Goal: Task Accomplishment & Management: Complete application form

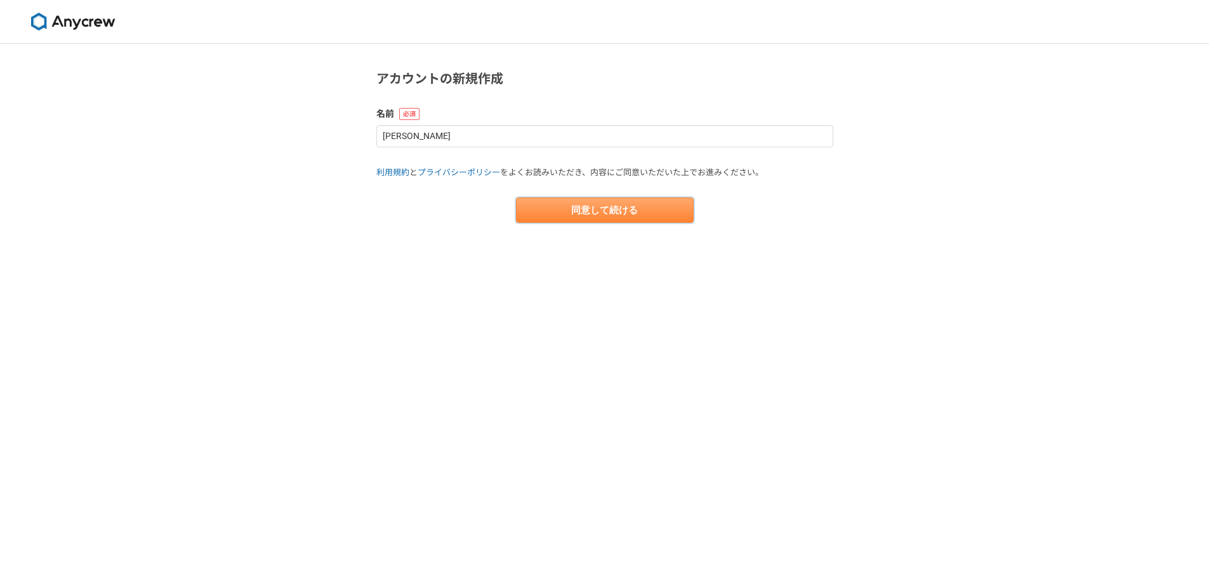
click at [585, 219] on button "同意して続ける" at bounding box center [605, 209] width 178 height 25
select select "13"
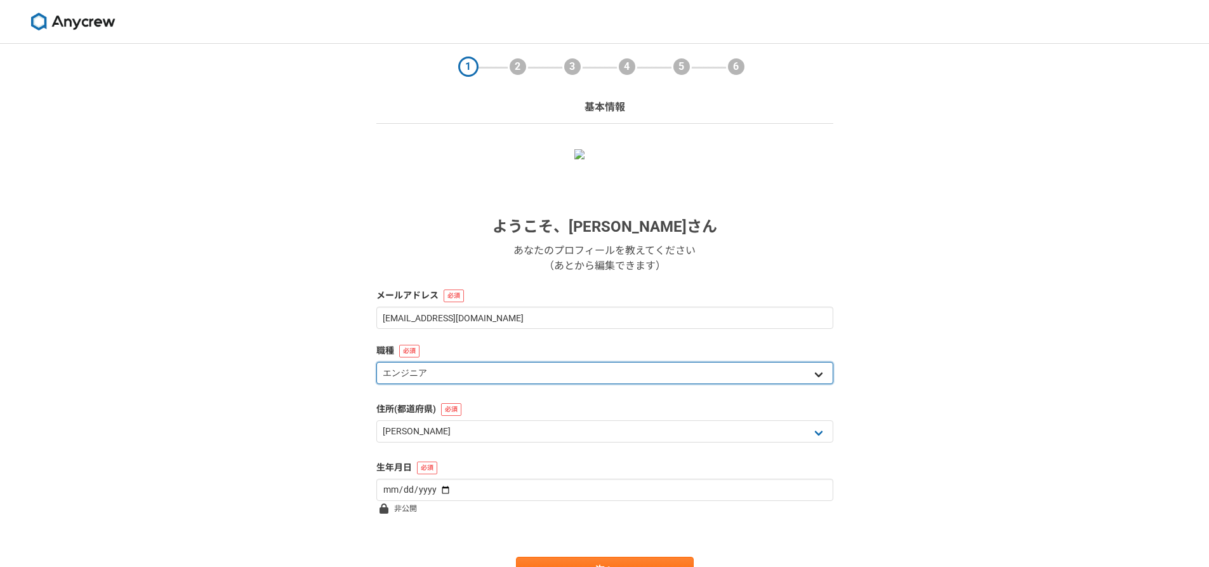
click at [488, 377] on select "エンジニア デザイナー ライター 営業 マーケティング 企画・事業開発 バックオフィス その他" at bounding box center [604, 373] width 457 height 22
select select "7"
click at [376, 362] on select "エンジニア デザイナー ライター 営業 マーケティング 企画・事業開発 バックオフィス その他" at bounding box center [604, 373] width 457 height 22
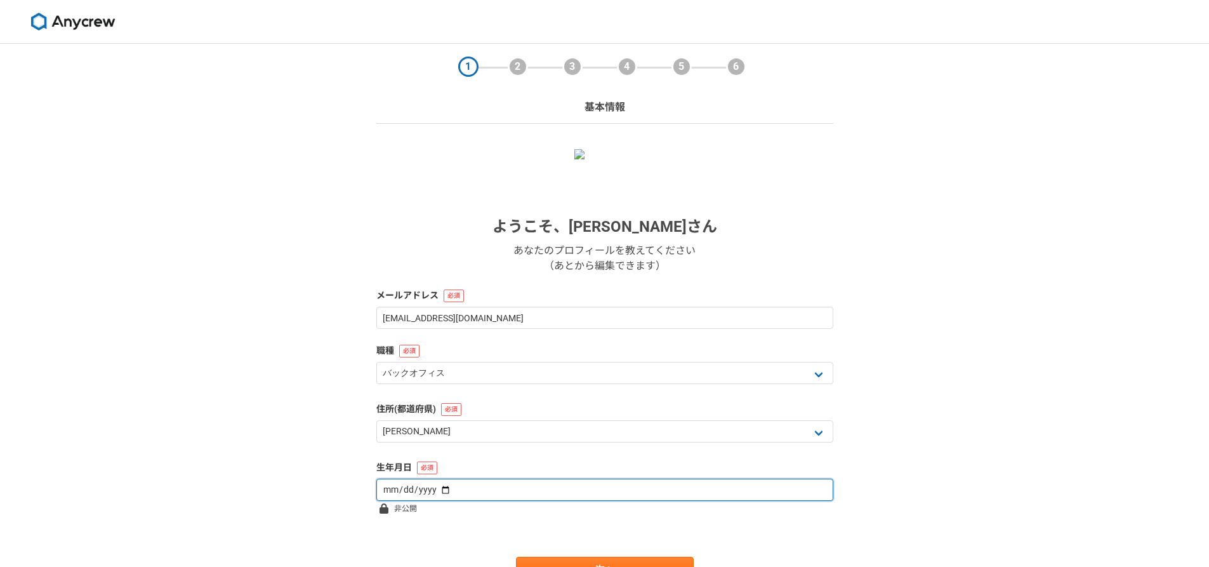
click at [479, 490] on input "date" at bounding box center [604, 490] width 457 height 22
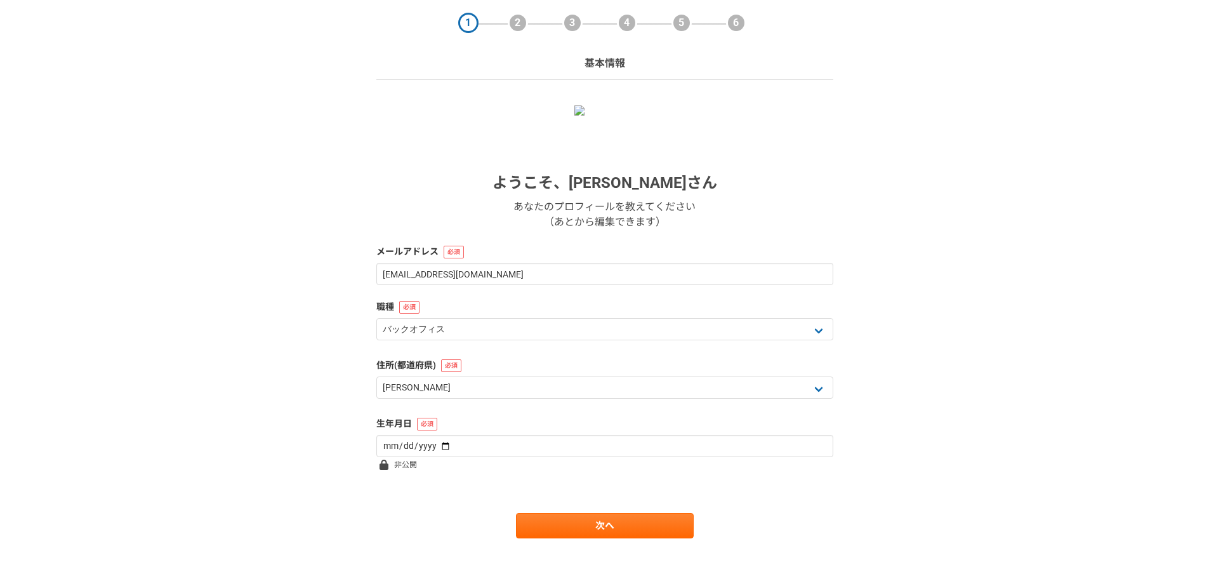
scroll to position [63, 0]
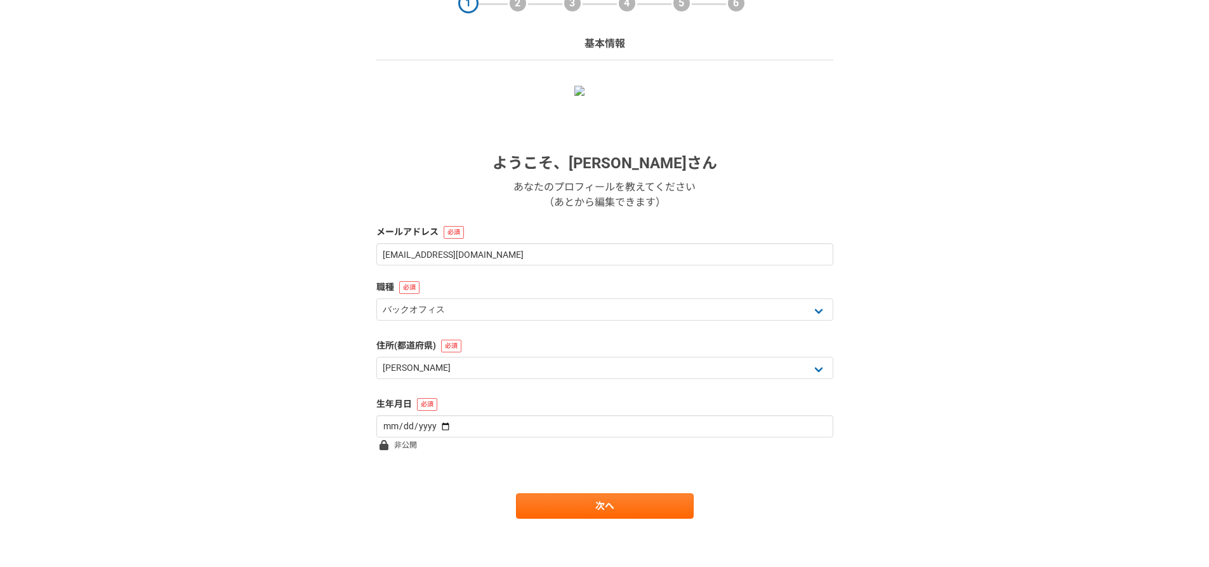
click at [385, 499] on div "次へ" at bounding box center [604, 505] width 457 height 25
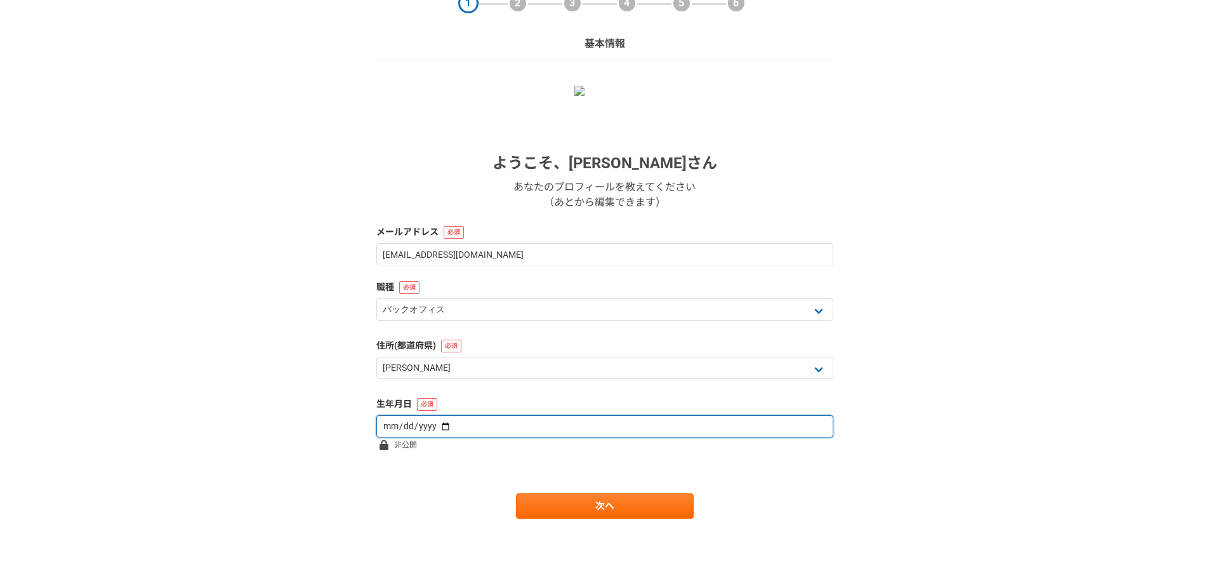
click at [431, 425] on input "date" at bounding box center [604, 426] width 457 height 22
type input "[DATE]"
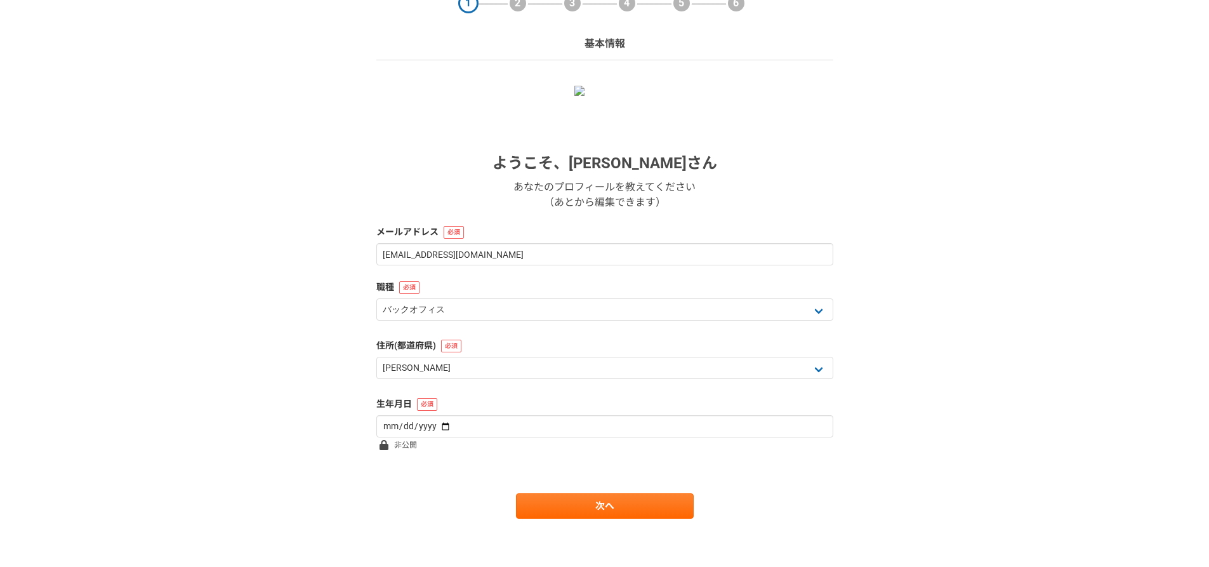
click at [493, 448] on form "ようこそ、 [PERSON_NAME] あなたのプロフィールを教えてください （あとから編集できます） メールアドレス [EMAIL_ADDRESS][DOM…" at bounding box center [604, 302] width 457 height 433
click at [619, 501] on link "次へ" at bounding box center [605, 505] width 178 height 25
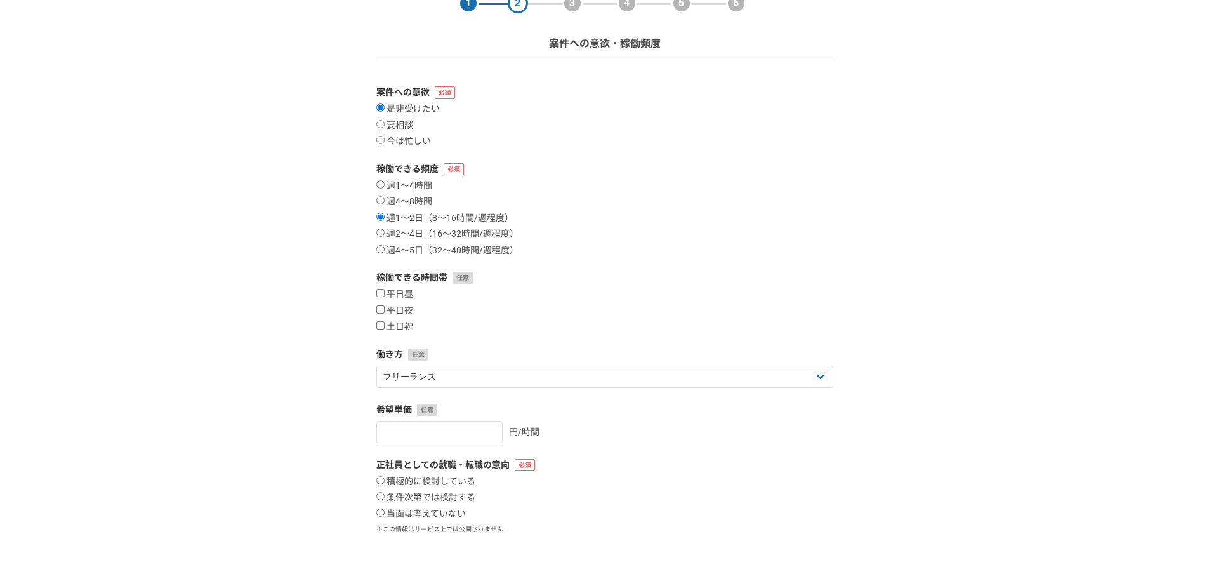
scroll to position [0, 0]
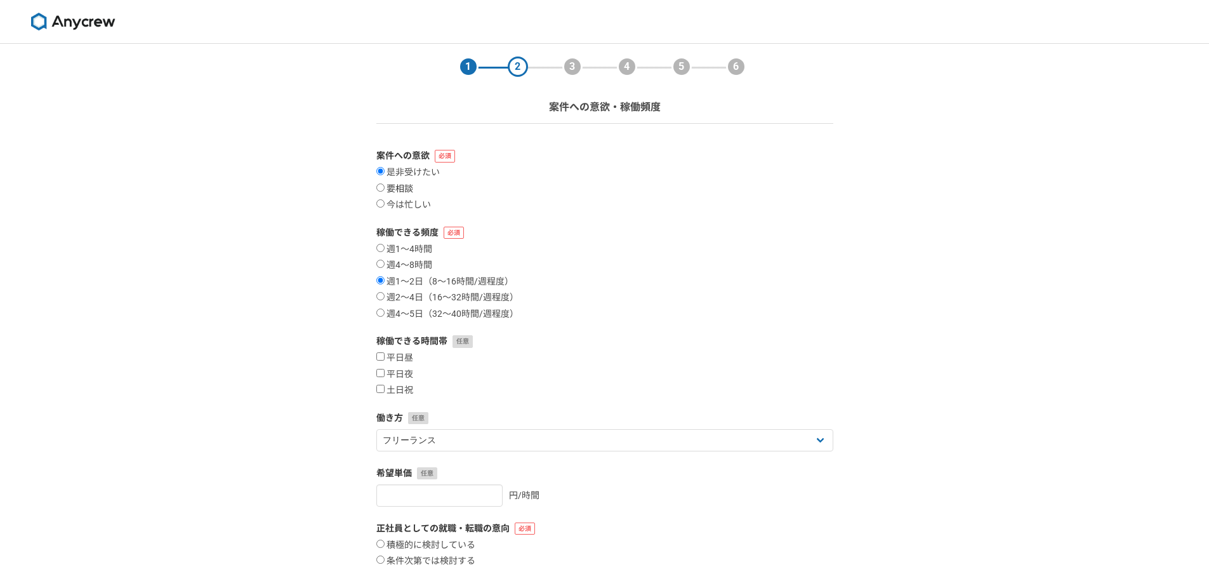
click at [388, 188] on label "要相談" at bounding box center [394, 188] width 37 height 11
click at [385, 188] on input "要相談" at bounding box center [380, 187] width 8 height 8
radio input "true"
click at [394, 180] on div "是非受けたい 要相談 今は忙しい" at bounding box center [604, 189] width 457 height 44
click at [488, 192] on div "是非受けたい 要相談 今は忙しい" at bounding box center [604, 189] width 457 height 44
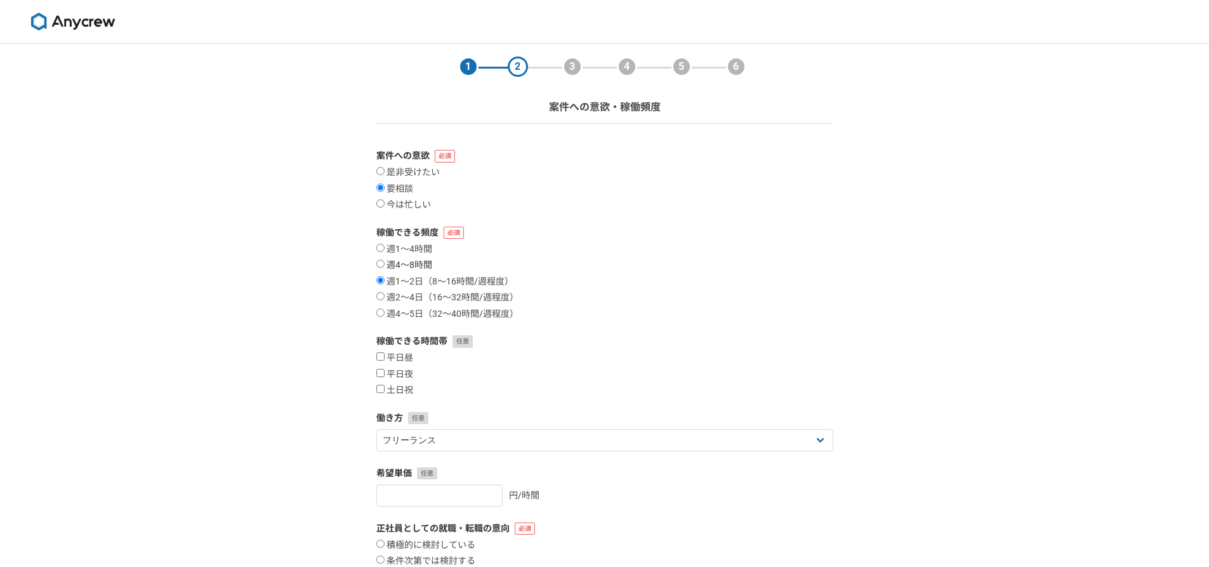
click at [380, 263] on input "週4〜8時間" at bounding box center [380, 264] width 8 height 8
radio input "true"
click at [383, 373] on input "平日夜" at bounding box center [380, 373] width 8 height 8
checkbox input "true"
click at [378, 389] on input "土日祝" at bounding box center [380, 389] width 8 height 8
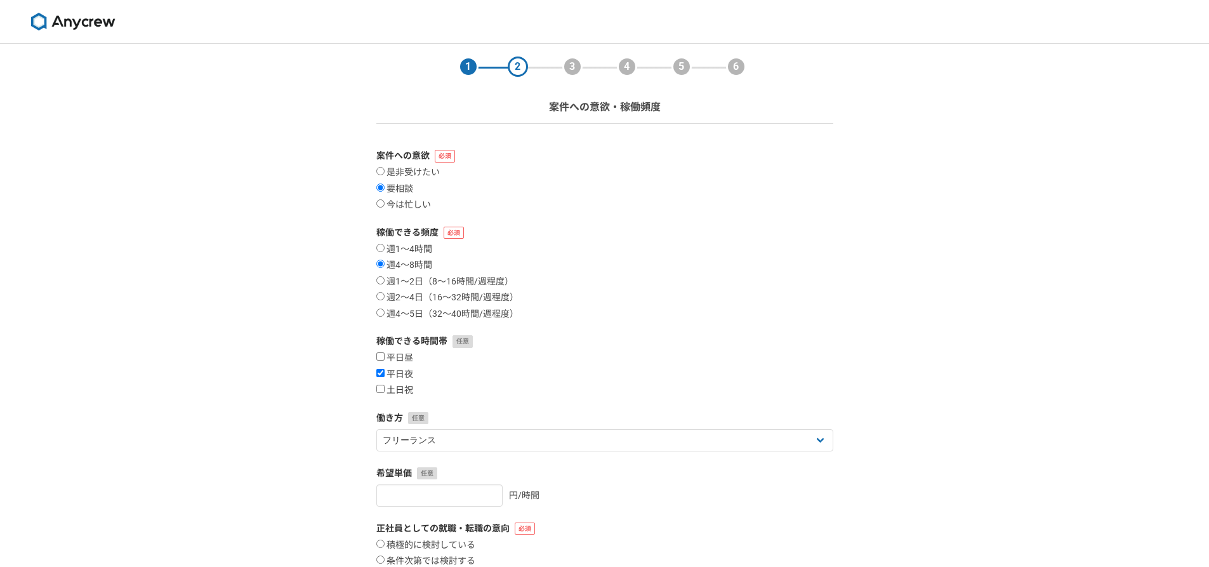
checkbox input "true"
click at [531, 362] on div "平日昼 平日夜 土日祝" at bounding box center [604, 374] width 457 height 44
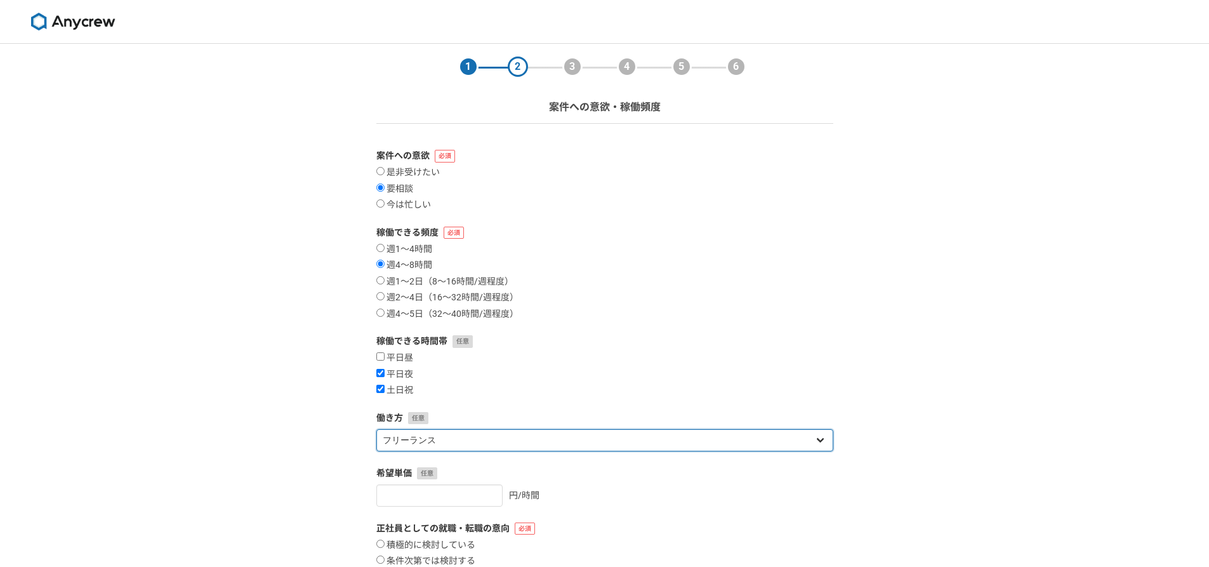
click at [470, 439] on select "フリーランス 副業 その他" at bounding box center [604, 440] width 457 height 22
select select "sidejob"
click at [376, 429] on select "フリーランス 副業 その他" at bounding box center [604, 440] width 457 height 22
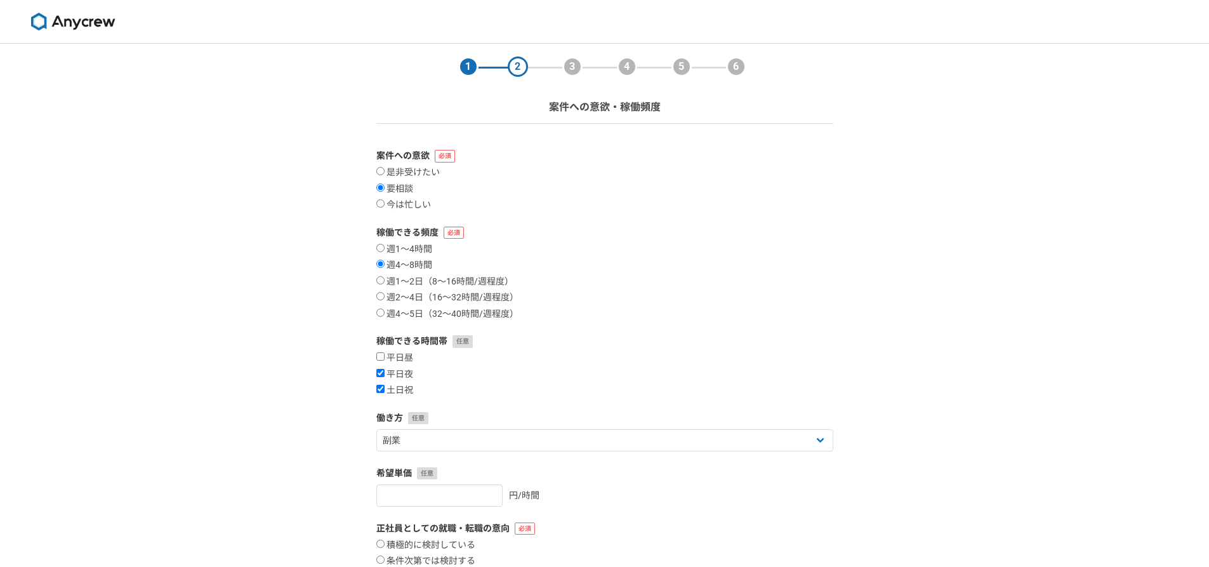
click at [590, 371] on div "平日昼 平日夜 土日祝" at bounding box center [604, 374] width 457 height 44
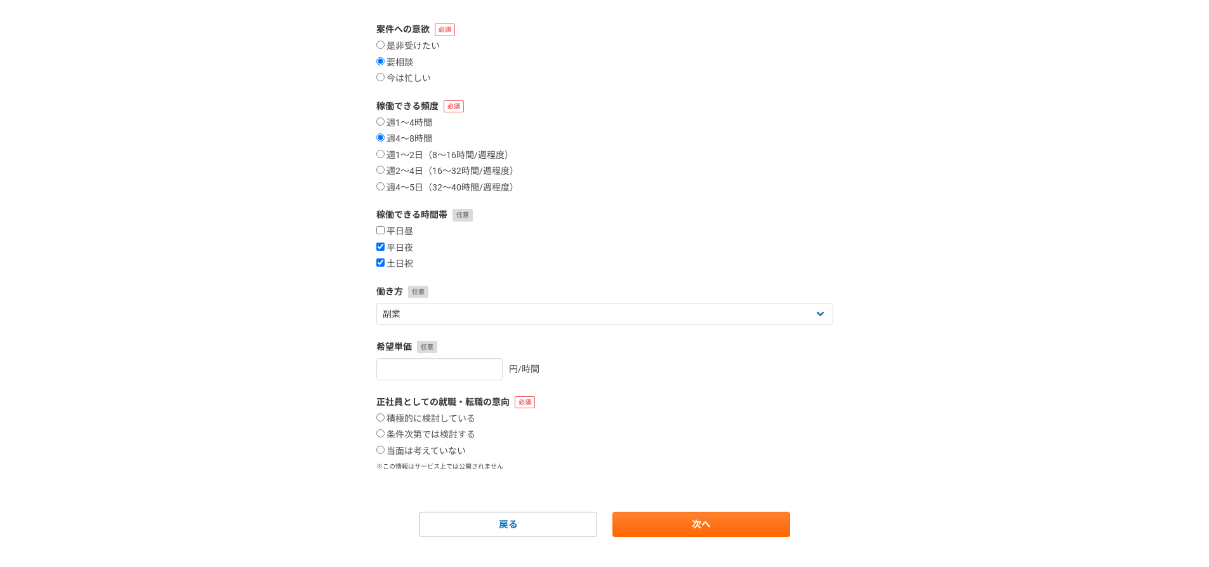
scroll to position [127, 0]
click at [460, 367] on input "number" at bounding box center [439, 368] width 126 height 22
type input "1"
click at [480, 367] on input "1" at bounding box center [439, 368] width 126 height 22
click at [387, 451] on label "当面は考えていない" at bounding box center [421, 450] width 90 height 11
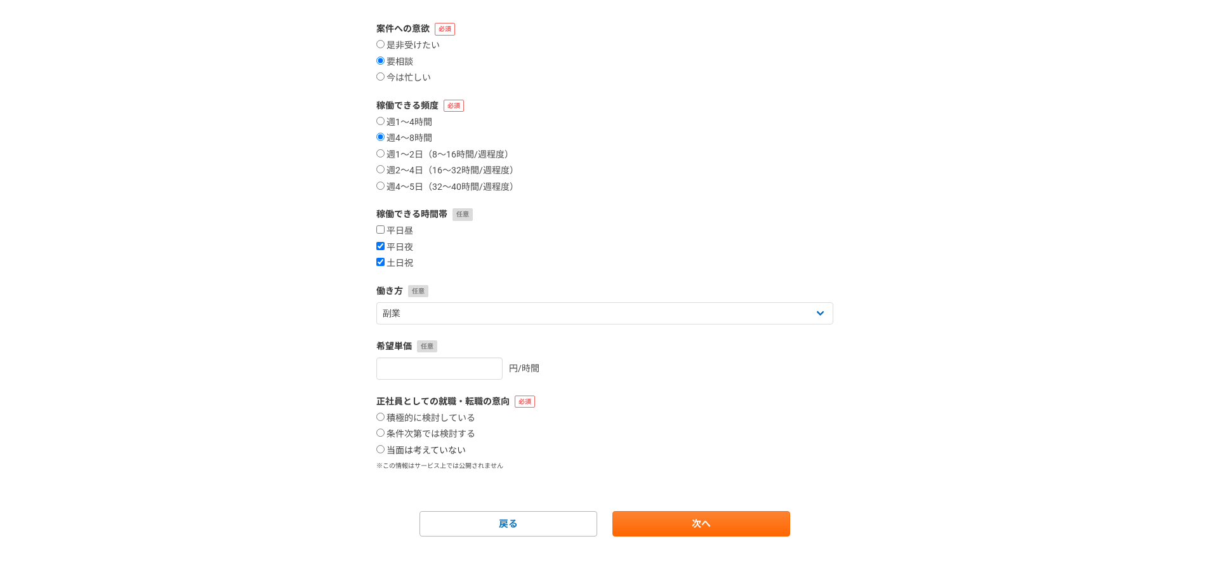
click at [385, 451] on input "当面は考えていない" at bounding box center [380, 449] width 8 height 8
radio input "true"
click at [469, 375] on input "number" at bounding box center [439, 368] width 126 height 22
type input "2000"
click at [1187, 23] on icon "close" at bounding box center [1186, 23] width 6 height 6
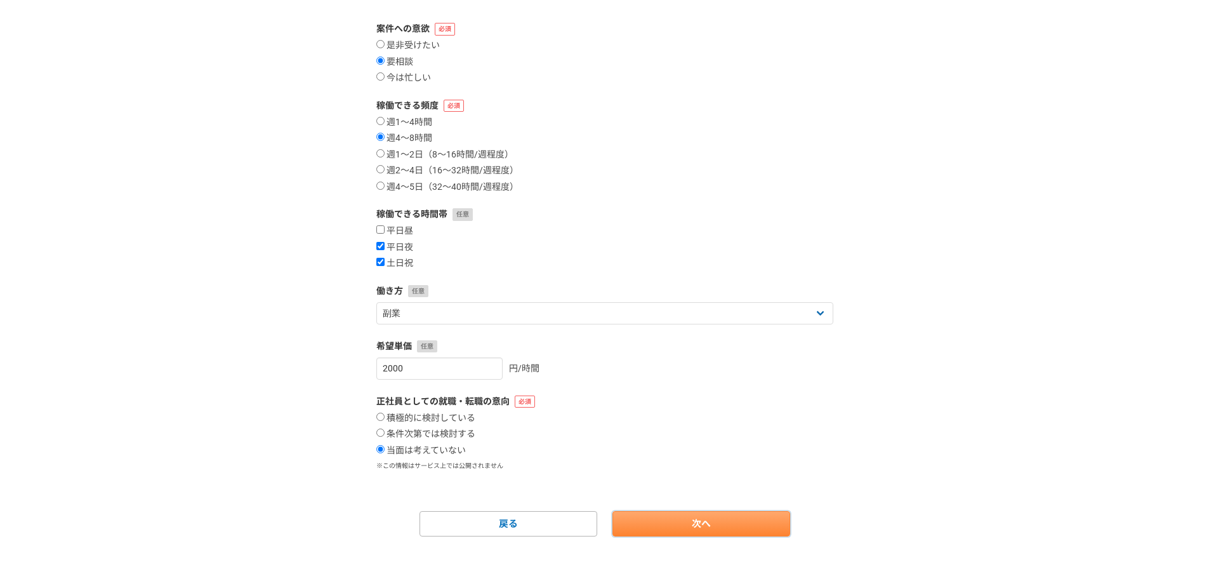
click at [721, 526] on link "次へ" at bounding box center [702, 523] width 178 height 25
select select
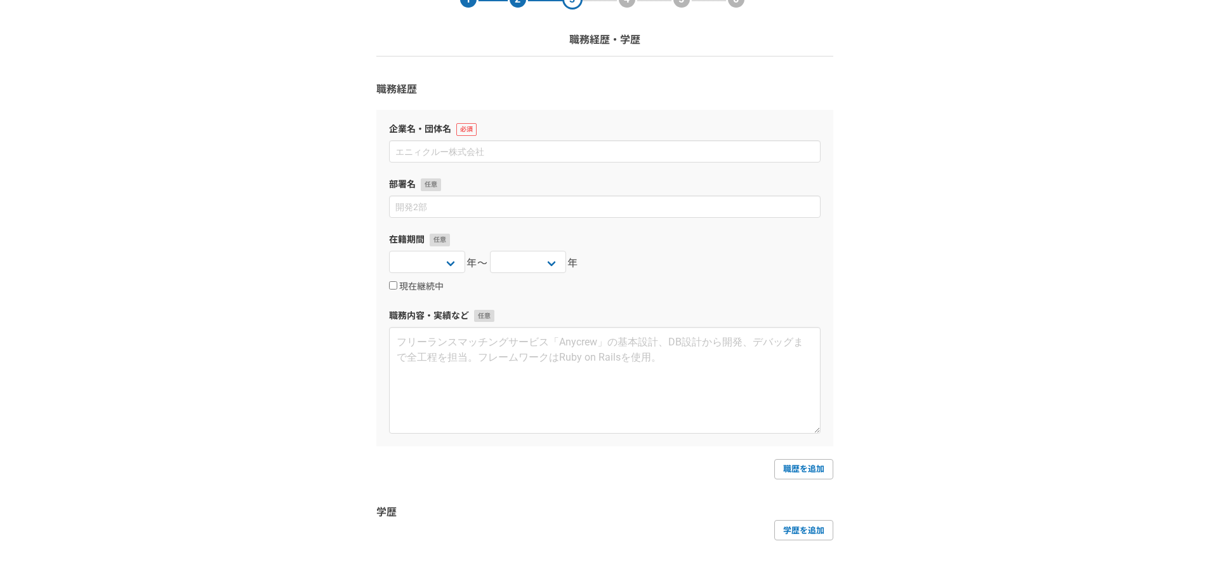
scroll to position [0, 0]
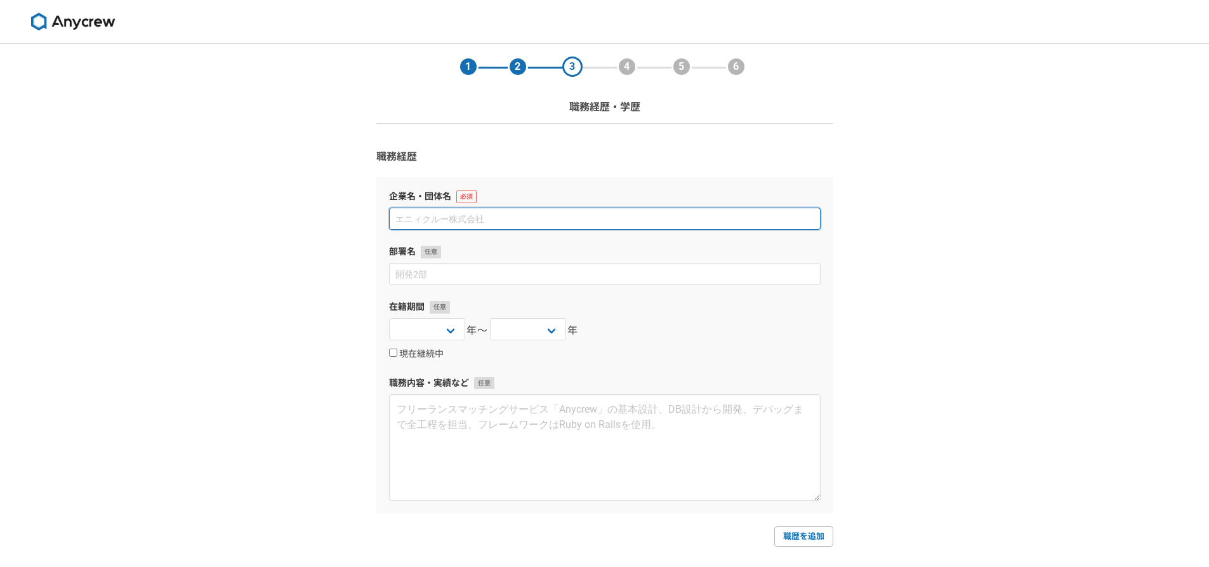
click at [525, 213] on input at bounding box center [605, 219] width 432 height 22
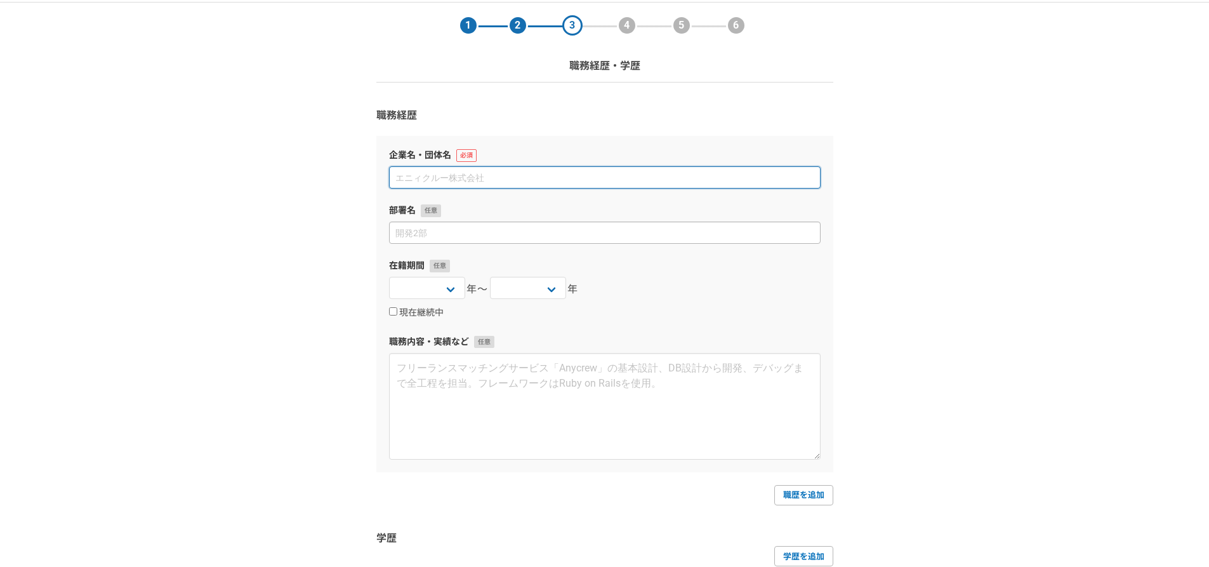
scroll to position [63, 0]
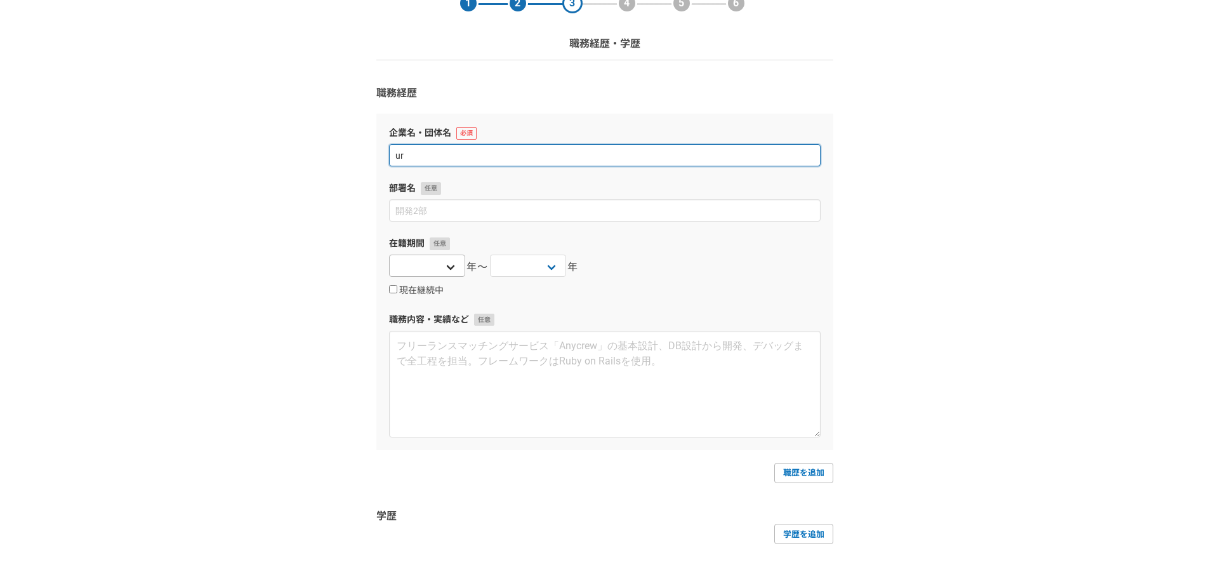
type input "u"
type input "うるの税理士事務所"
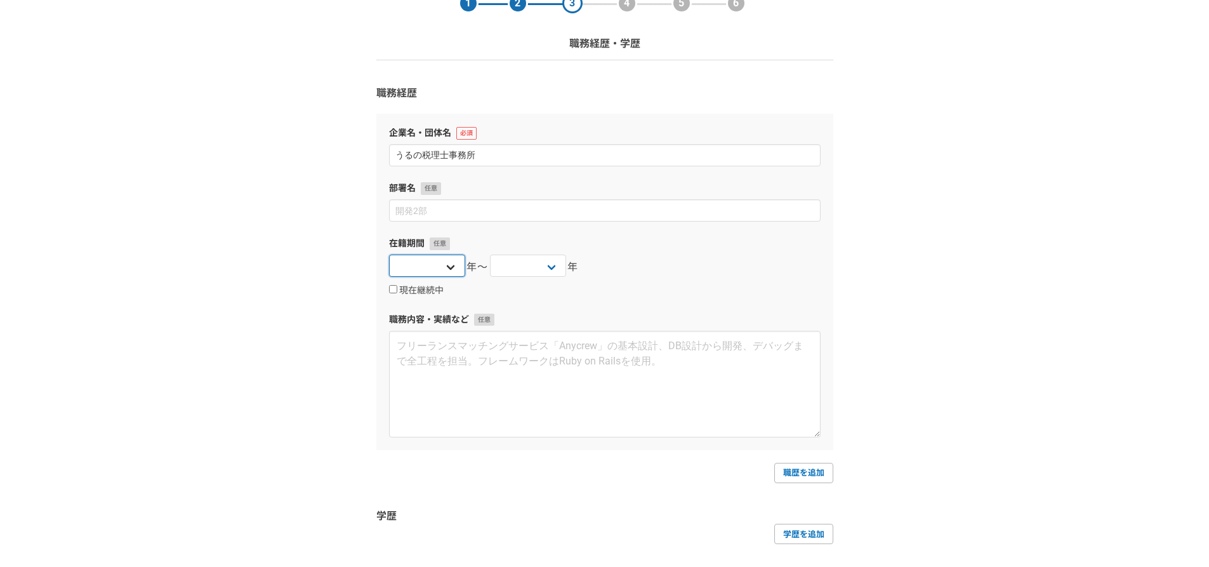
click at [443, 266] on select "[DATE] [DATE] [DATE] [DATE] [DATE] [DATE] [DATE] [DATE] [DATE] [DATE] [DATE] [D…" at bounding box center [427, 266] width 76 height 22
select select "2025"
click at [389, 255] on select "[DATE] [DATE] [DATE] [DATE] [DATE] [DATE] [DATE] [DATE] [DATE] [DATE] [DATE] [D…" at bounding box center [427, 266] width 76 height 22
click at [406, 291] on label "現在継続中" at bounding box center [416, 290] width 55 height 11
click at [397, 291] on input "現在継続中" at bounding box center [393, 289] width 8 height 8
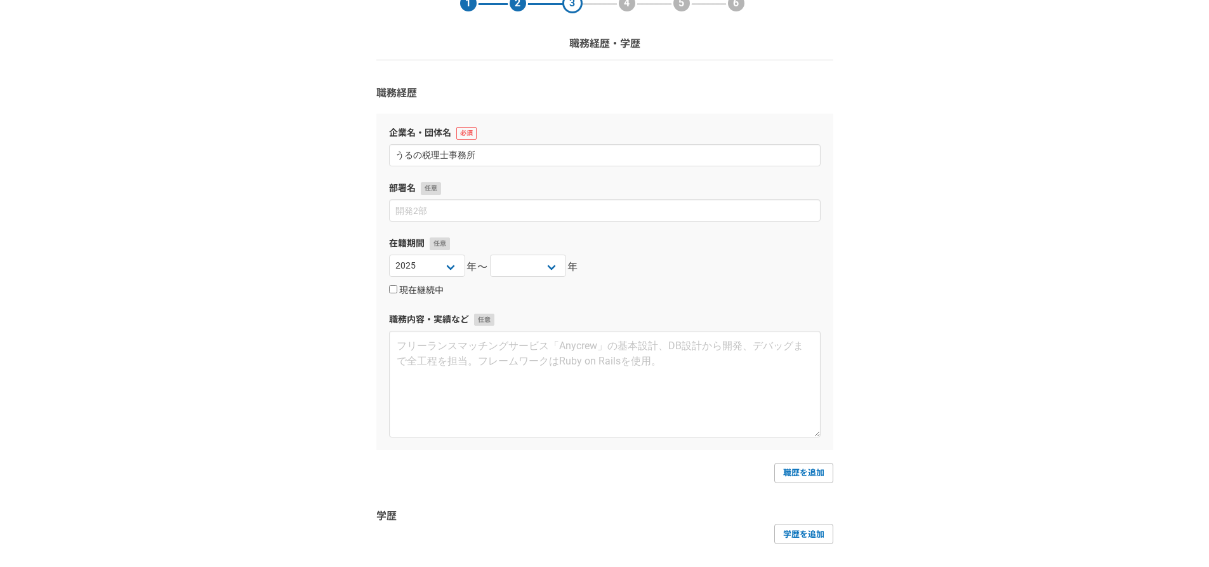
checkbox input "true"
click at [806, 479] on link "職歴を追加" at bounding box center [804, 473] width 59 height 20
select select
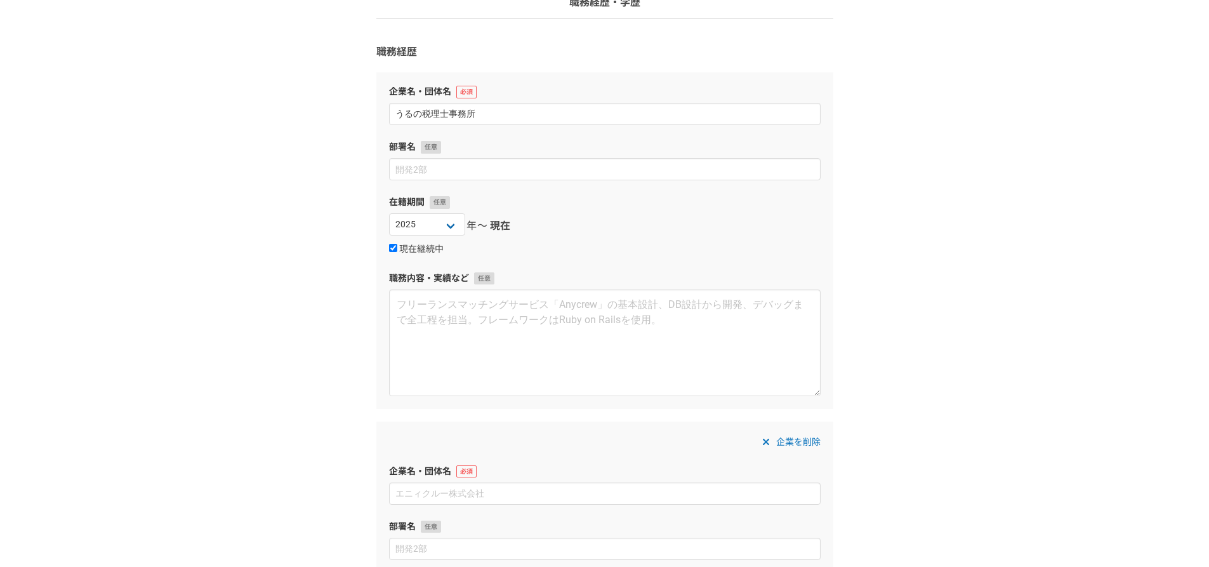
scroll to position [127, 0]
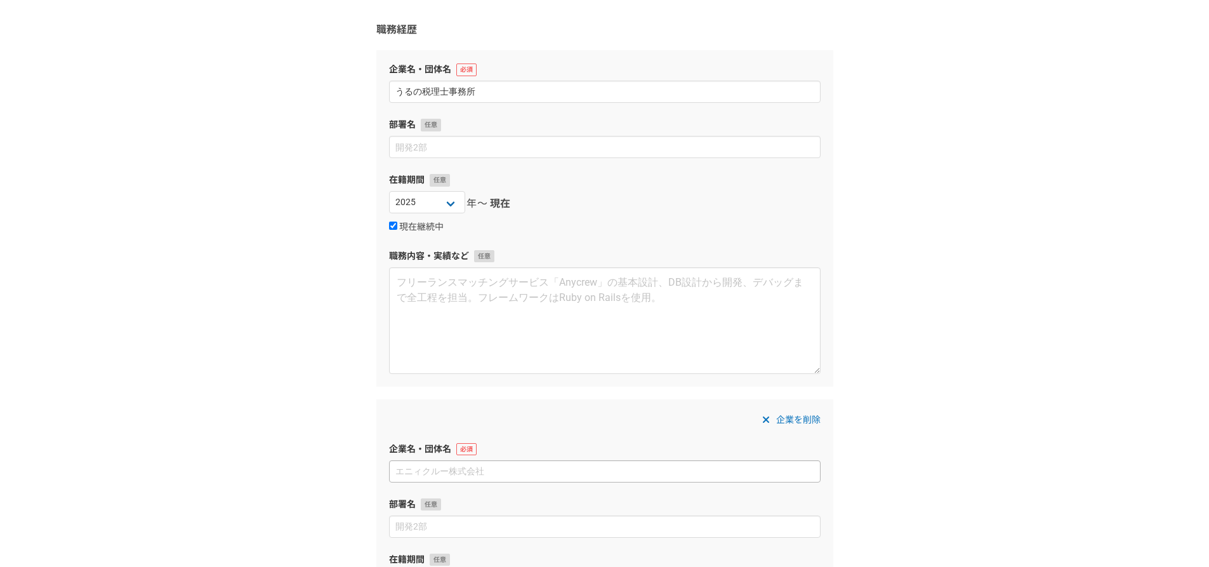
click at [475, 473] on input at bounding box center [605, 471] width 432 height 22
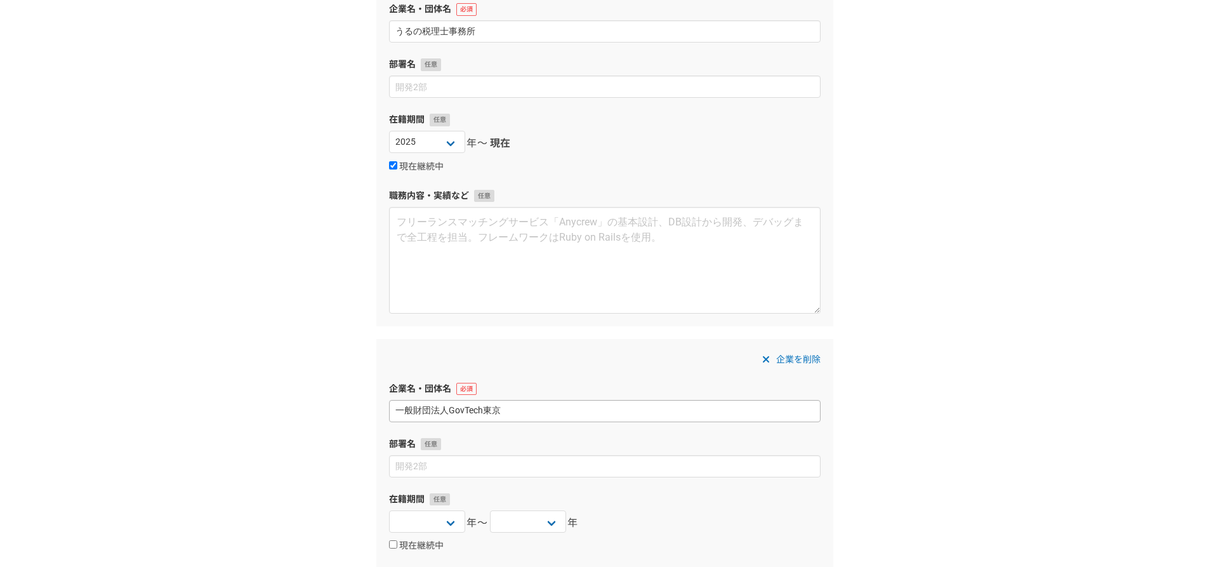
scroll to position [254, 0]
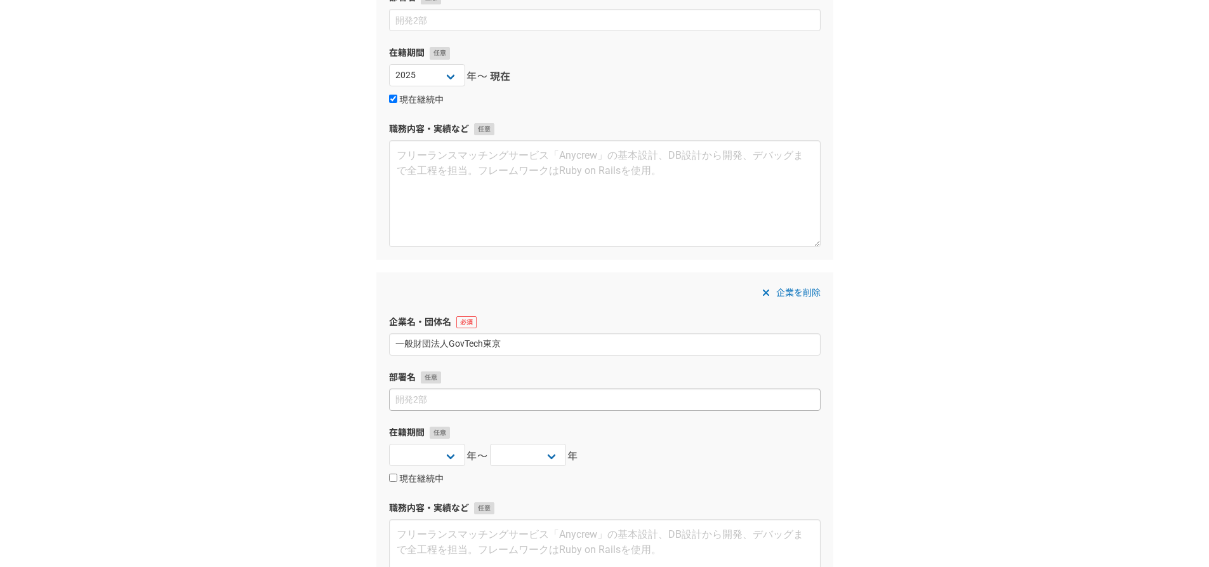
type input "一般財団法人GovTech東京"
click at [474, 402] on input at bounding box center [605, 400] width 432 height 22
type input "じ"
type input "財務経理部"
click at [454, 455] on select "[DATE] [DATE] [DATE] [DATE] [DATE] [DATE] [DATE] [DATE] [DATE] [DATE] [DATE] [D…" at bounding box center [427, 455] width 76 height 22
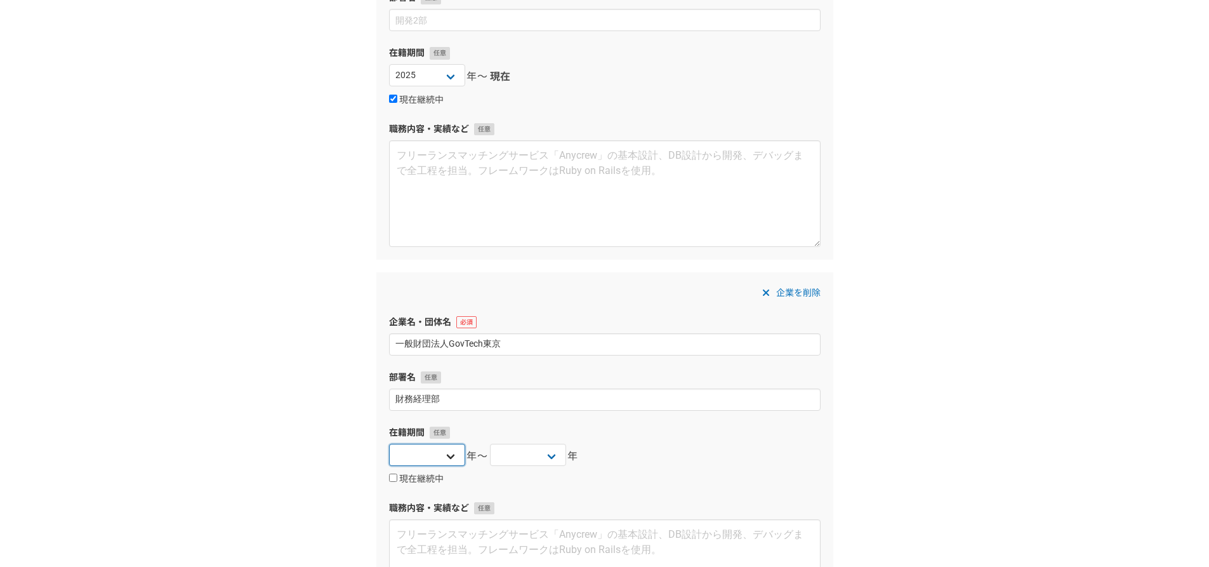
select select "2024"
click at [389, 444] on select "[DATE] [DATE] [DATE] [DATE] [DATE] [DATE] [DATE] [DATE] [DATE] [DATE] [DATE] [D…" at bounding box center [427, 455] width 76 height 22
click at [551, 460] on select "[DATE] [DATE] [DATE] [DATE] [DATE] [DATE] [DATE] [DATE] [DATE] [DATE] [DATE] [D…" at bounding box center [528, 455] width 76 height 22
select select "2025"
click at [490, 444] on select "[DATE] [DATE] [DATE] [DATE] [DATE] [DATE] [DATE] [DATE] [DATE] [DATE] [DATE] [D…" at bounding box center [528, 455] width 76 height 22
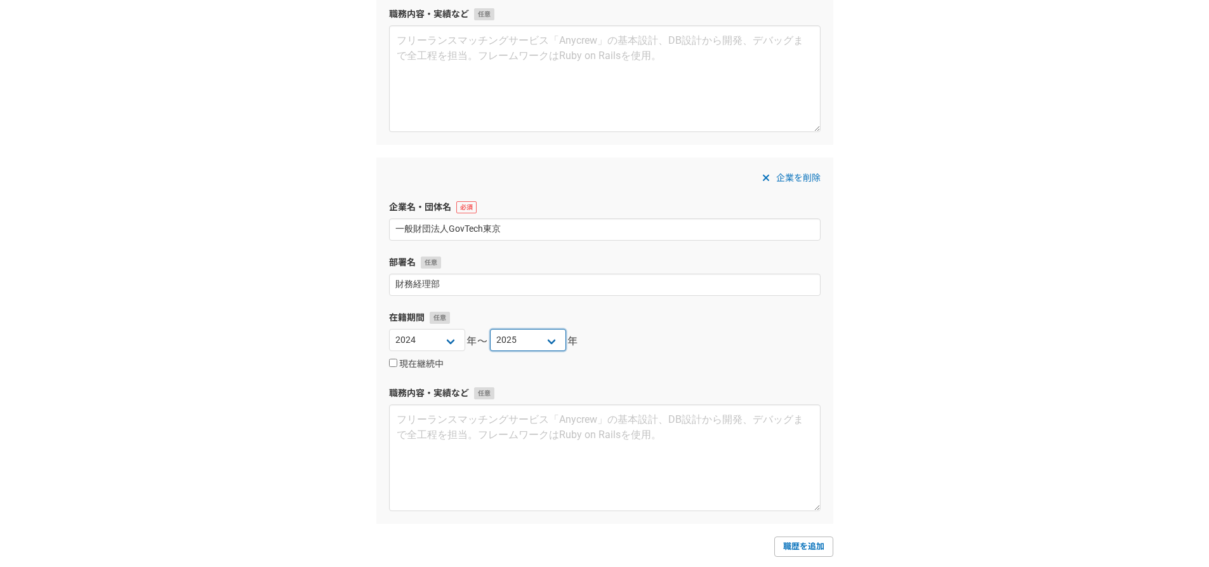
scroll to position [508, 0]
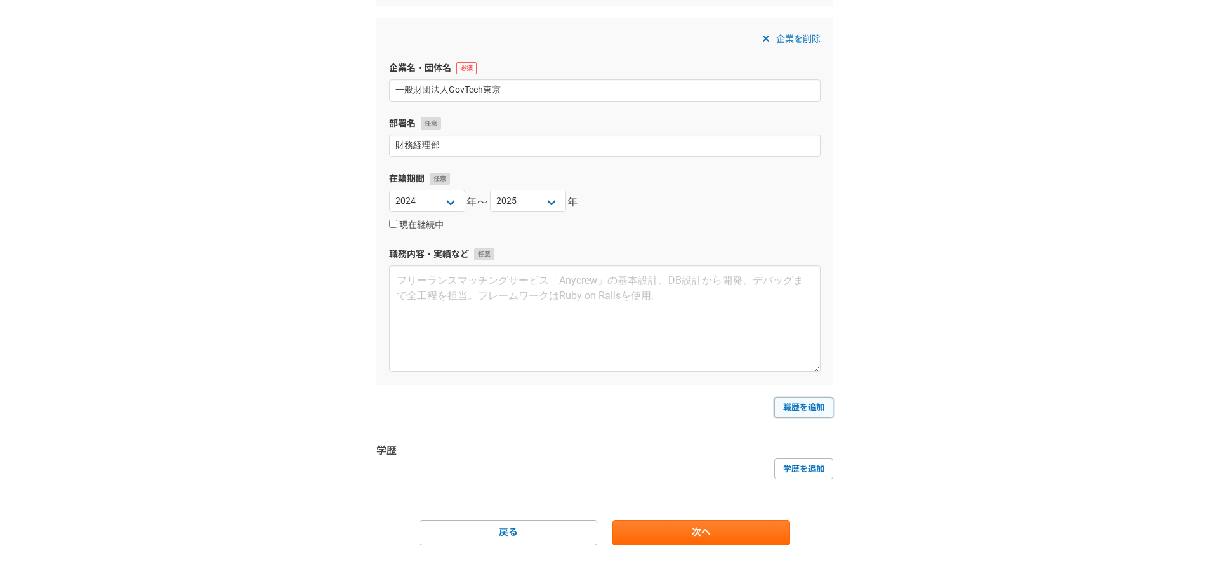
click at [801, 406] on link "職歴を追加" at bounding box center [804, 407] width 59 height 20
select select
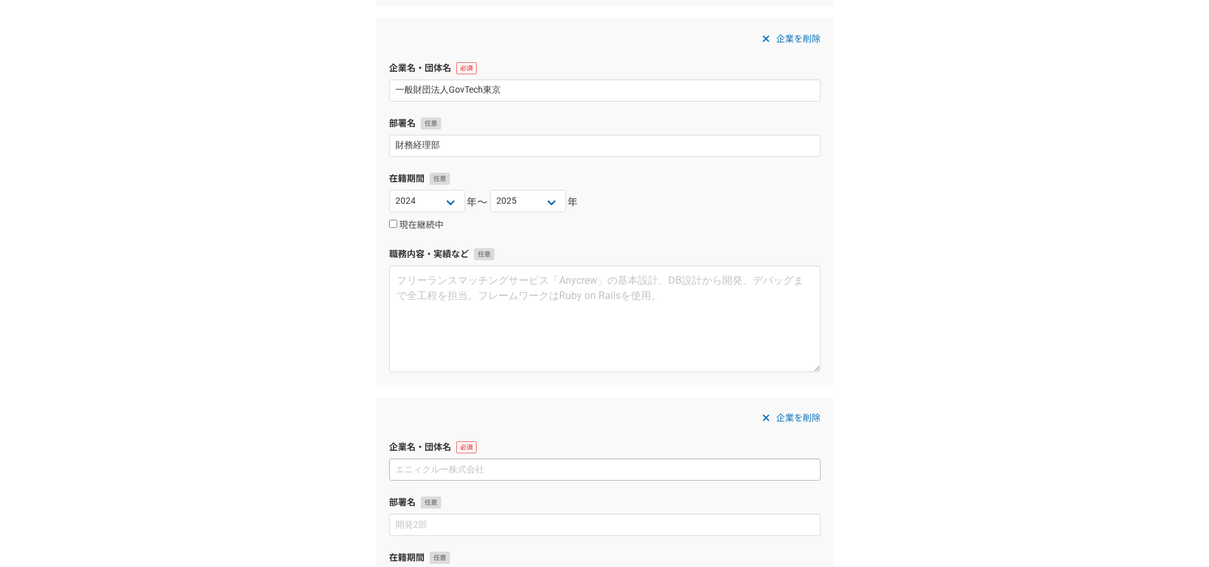
click at [456, 471] on input at bounding box center [605, 469] width 432 height 22
type input "クラシコ株式会社"
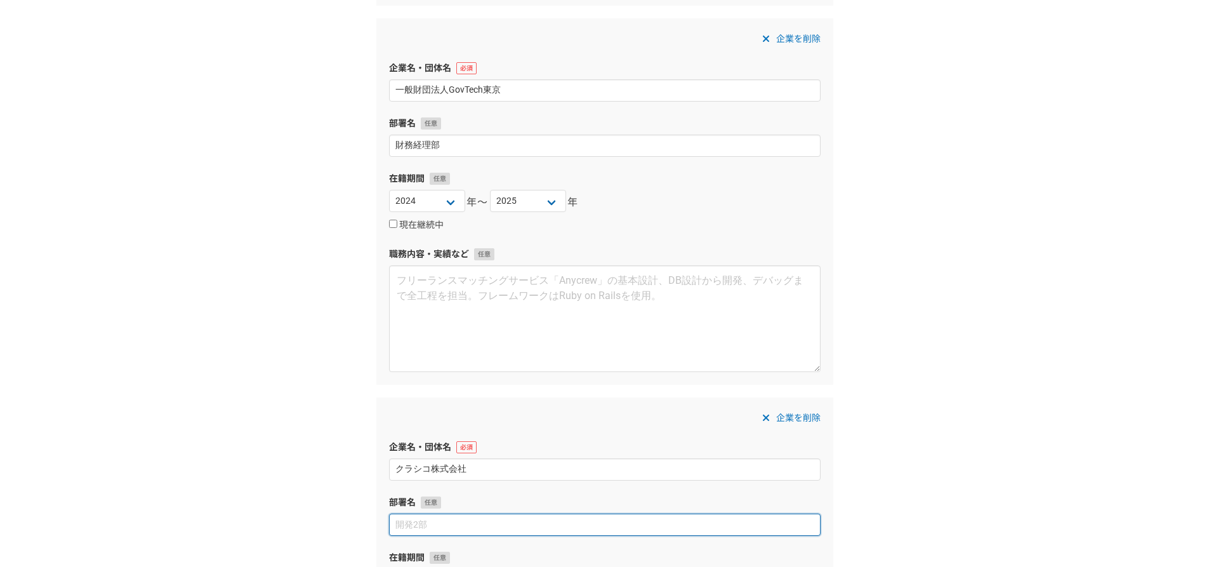
click at [474, 523] on input at bounding box center [605, 525] width 432 height 22
type input "V"
drag, startPoint x: 495, startPoint y: 526, endPoint x: 382, endPoint y: 522, distance: 113.1
type input "Corporate Finance Div."
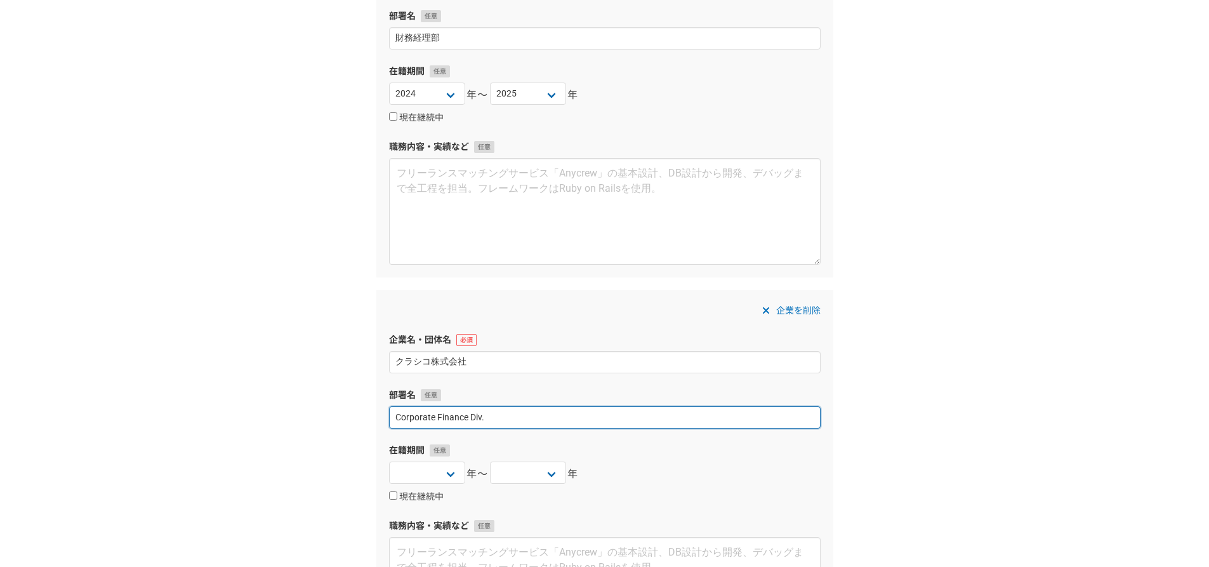
scroll to position [635, 0]
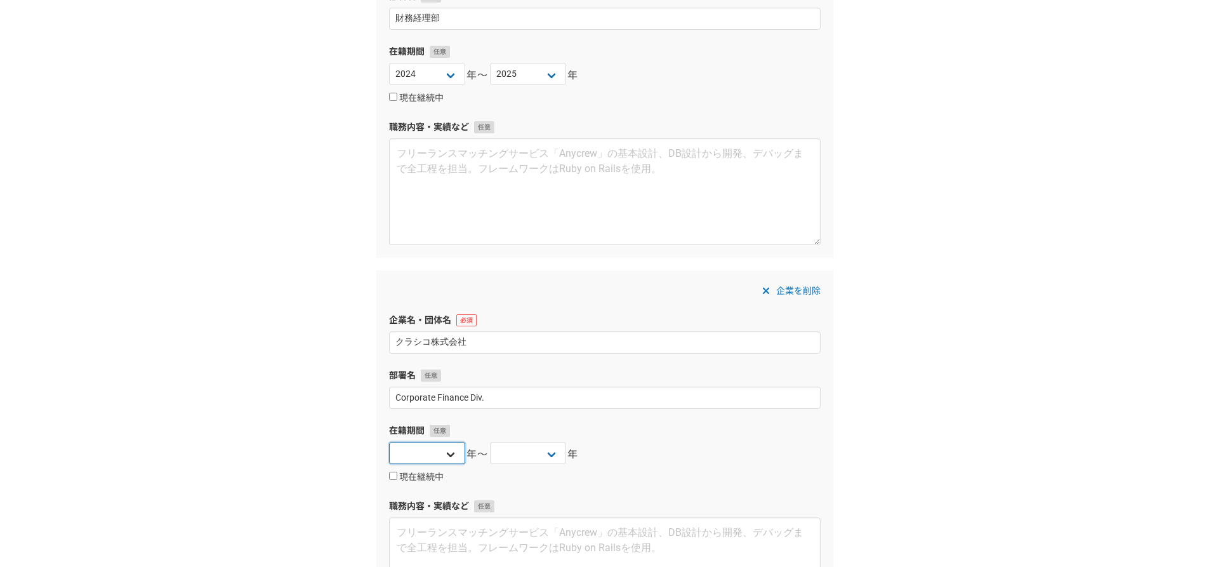
click at [441, 455] on select "[DATE] [DATE] [DATE] [DATE] [DATE] [DATE] [DATE] [DATE] [DATE] [DATE] [DATE] [D…" at bounding box center [427, 453] width 76 height 22
select select "2023"
click at [389, 442] on select "[DATE] [DATE] [DATE] [DATE] [DATE] [DATE] [DATE] [DATE] [DATE] [DATE] [DATE] [D…" at bounding box center [427, 453] width 76 height 22
click at [544, 452] on select "[DATE] [DATE] [DATE] [DATE] [DATE] [DATE] [DATE] [DATE] [DATE] [DATE] [DATE] [D…" at bounding box center [528, 453] width 76 height 22
select select "2024"
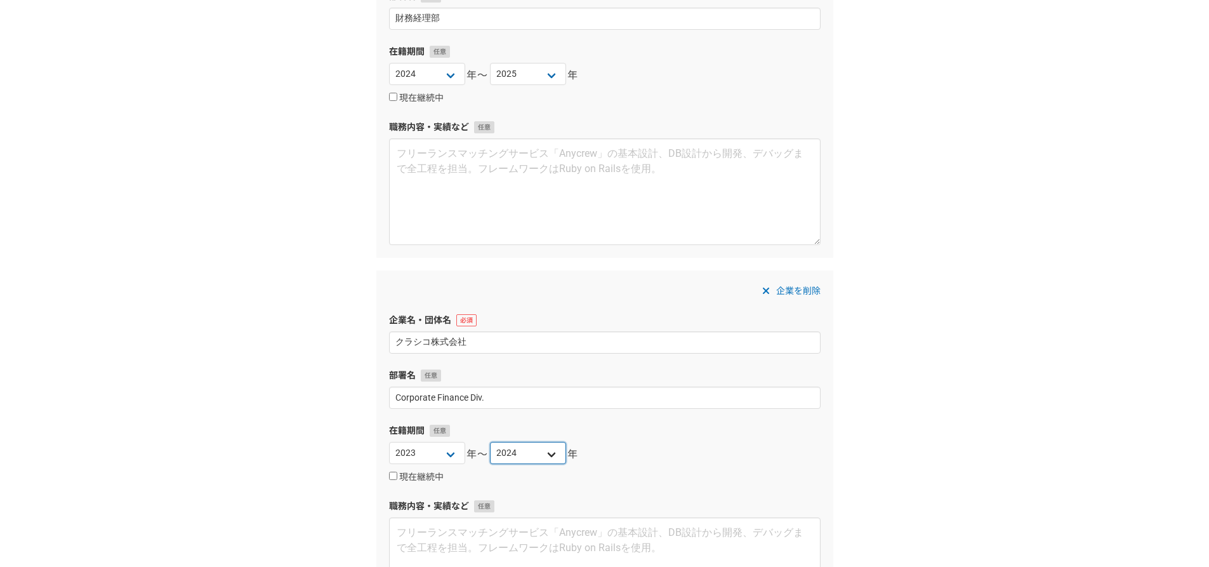
click at [490, 442] on select "[DATE] [DATE] [DATE] [DATE] [DATE] [DATE] [DATE] [DATE] [DATE] [DATE] [DATE] [D…" at bounding box center [528, 453] width 76 height 22
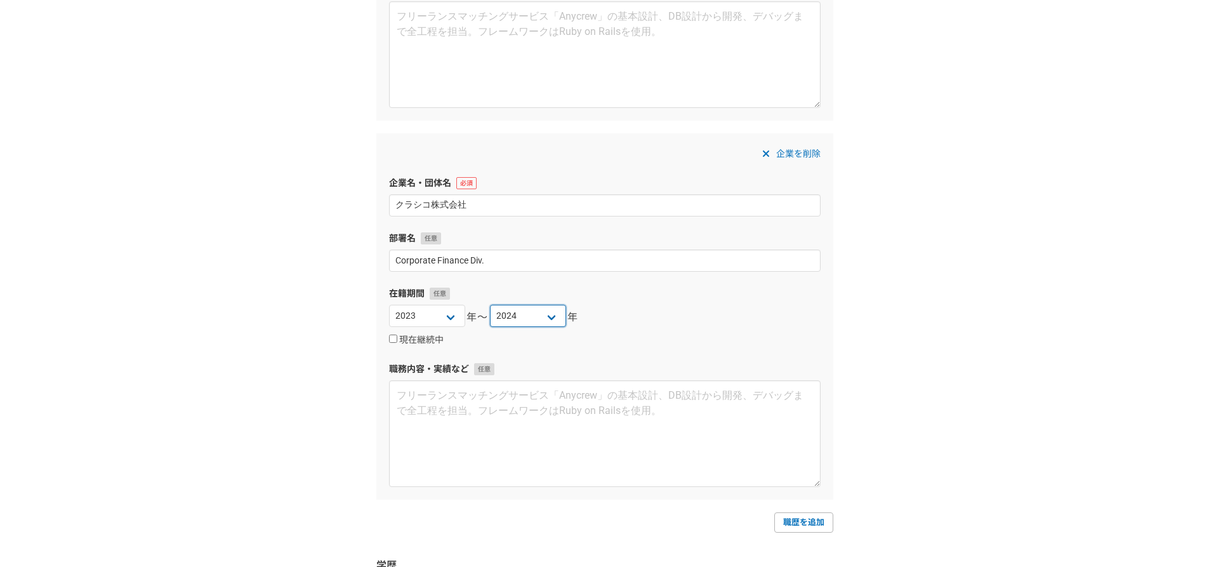
scroll to position [825, 0]
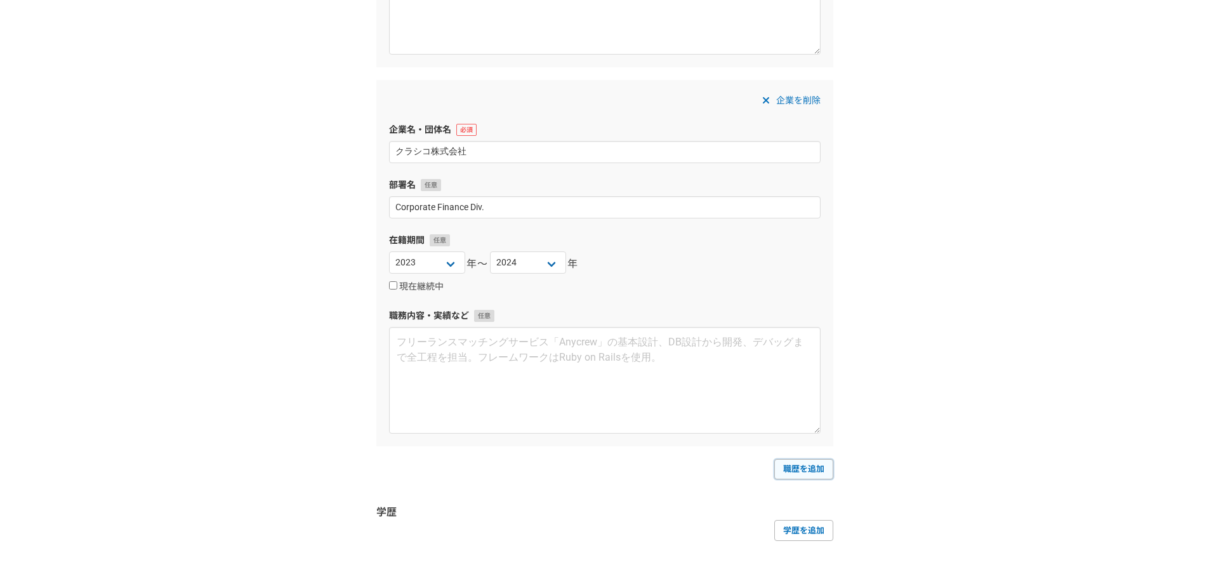
click at [800, 465] on link "職歴を追加" at bounding box center [804, 469] width 59 height 20
select select
click at [484, 527] on input at bounding box center [605, 531] width 432 height 22
type input "g"
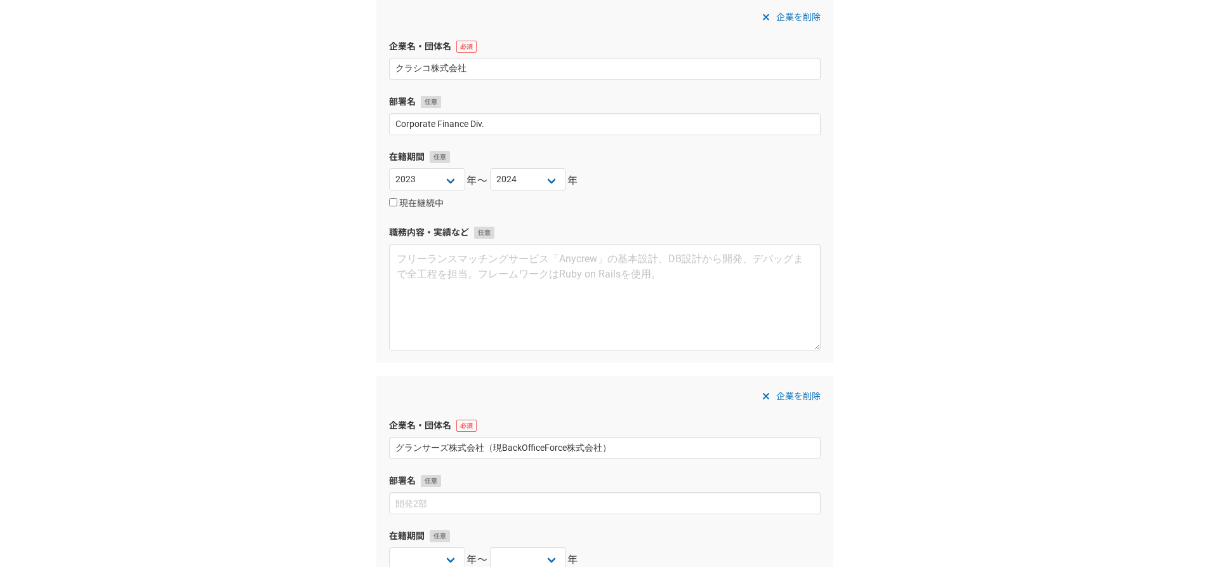
scroll to position [1016, 0]
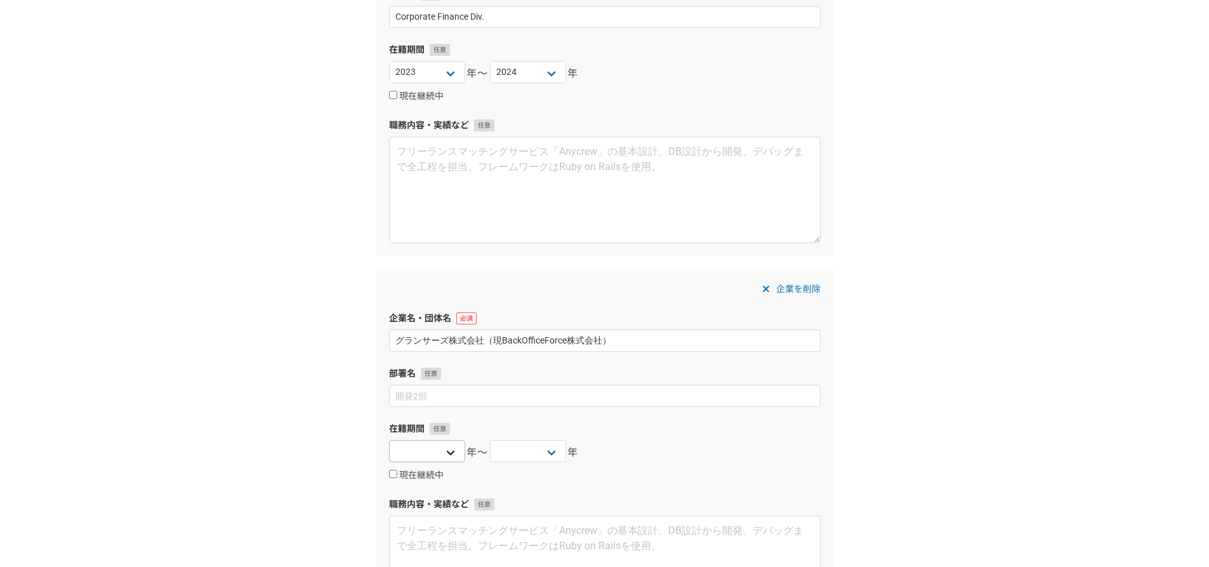
type input "グランサーズ株式会社（現BackOfficeForce株式会社）"
click at [441, 450] on select "[DATE] [DATE] [DATE] [DATE] [DATE] [DATE] [DATE] [DATE] [DATE] [DATE] [DATE] [D…" at bounding box center [427, 451] width 76 height 22
select select "2021"
click at [389, 440] on select "[DATE] [DATE] [DATE] [DATE] [DATE] [DATE] [DATE] [DATE] [DATE] [DATE] [DATE] [D…" at bounding box center [427, 451] width 76 height 22
click at [556, 448] on select "[DATE] [DATE] [DATE] [DATE] [DATE] [DATE] [DATE] [DATE] [DATE] [DATE] [DATE] [D…" at bounding box center [528, 451] width 76 height 22
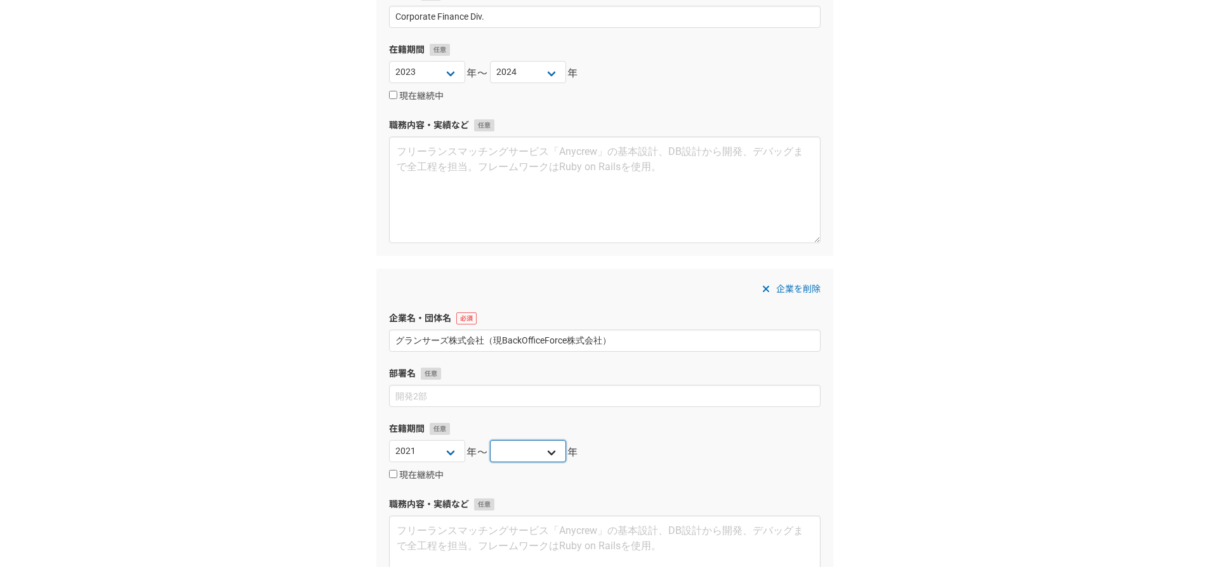
select select "2023"
click at [490, 440] on select "[DATE] [DATE] [DATE] [DATE] [DATE] [DATE] [DATE] [DATE] [DATE] [DATE] [DATE] [D…" at bounding box center [528, 451] width 76 height 22
click at [656, 461] on div "[DATE] [DATE] [DATE] [DATE] [DATE] [DATE] [DATE] [DATE] [DATE] [DATE] [DATE] [D…" at bounding box center [605, 452] width 432 height 25
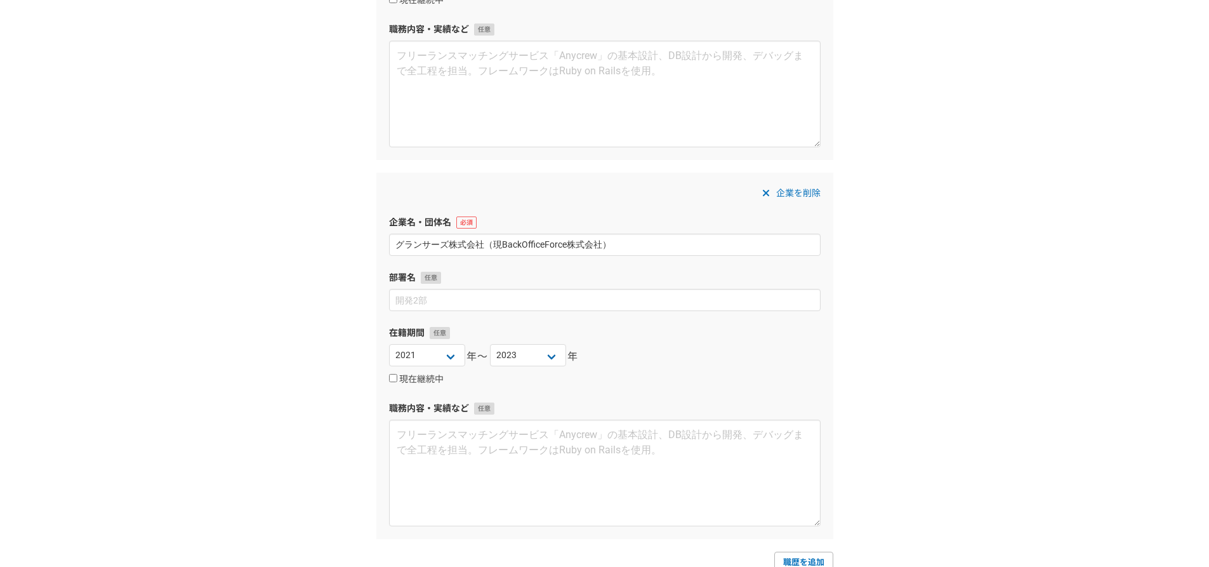
scroll to position [1206, 0]
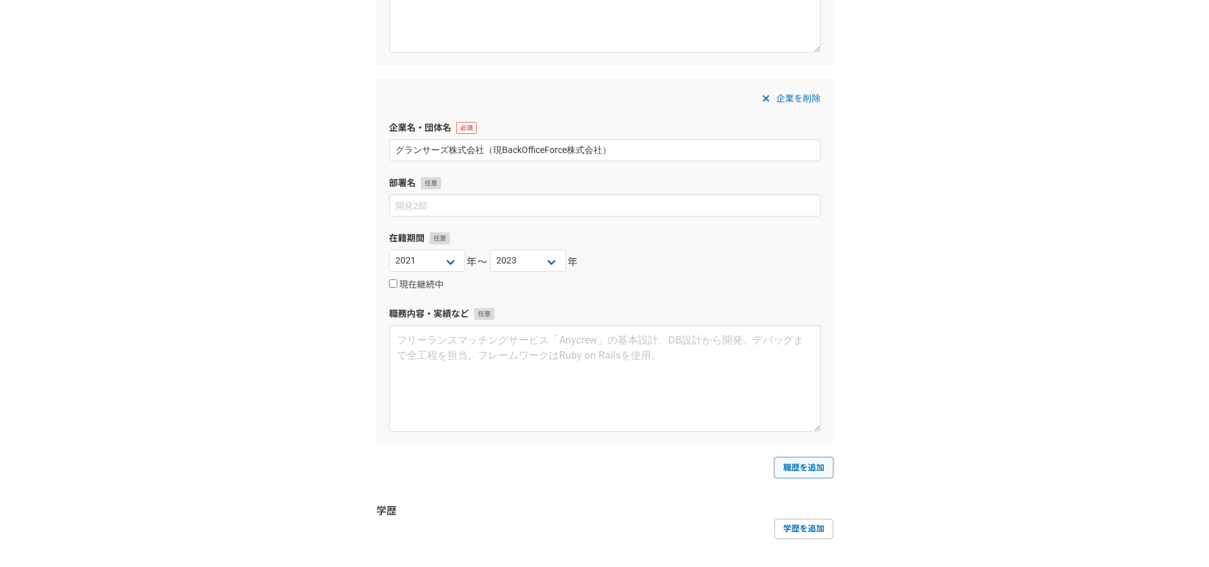
click at [828, 470] on link "職歴を追加" at bounding box center [804, 467] width 59 height 20
select select
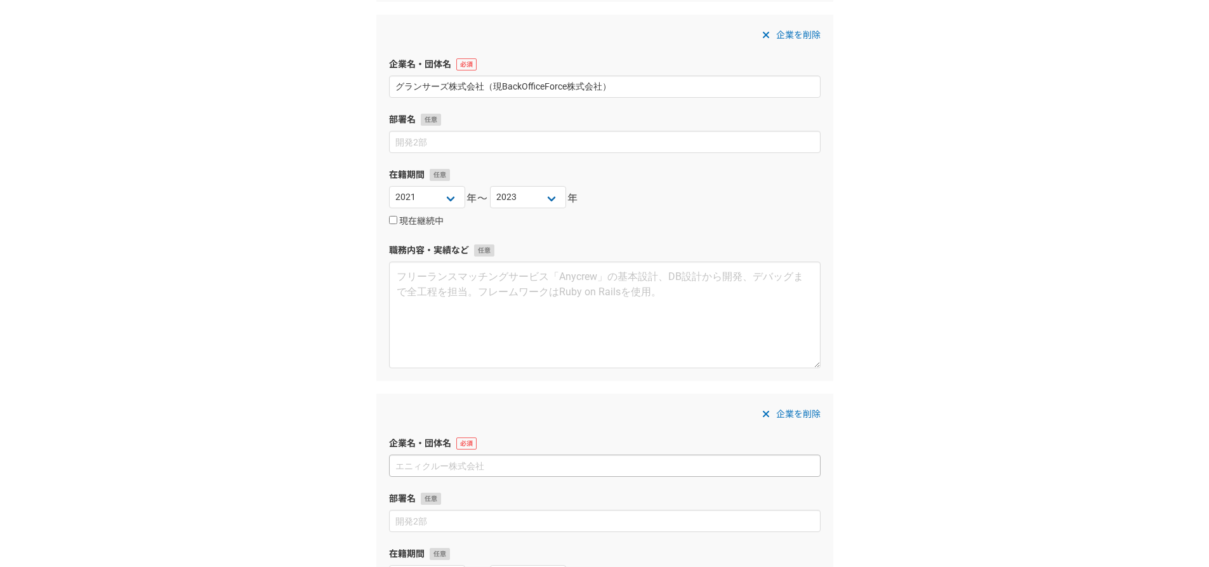
click at [477, 472] on input at bounding box center [605, 466] width 432 height 22
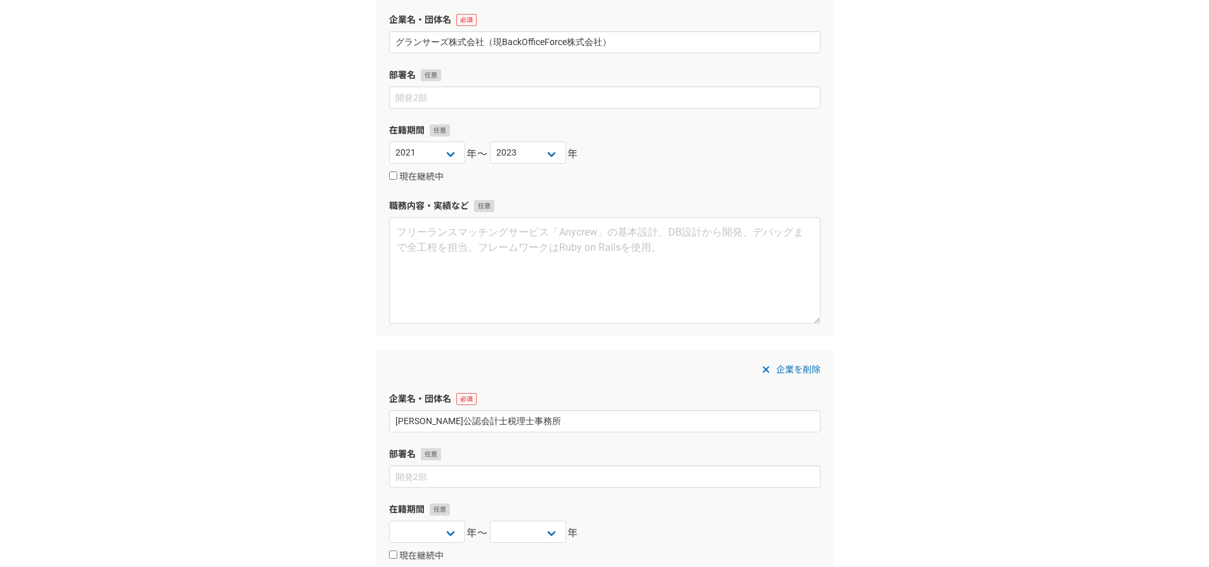
scroll to position [1333, 0]
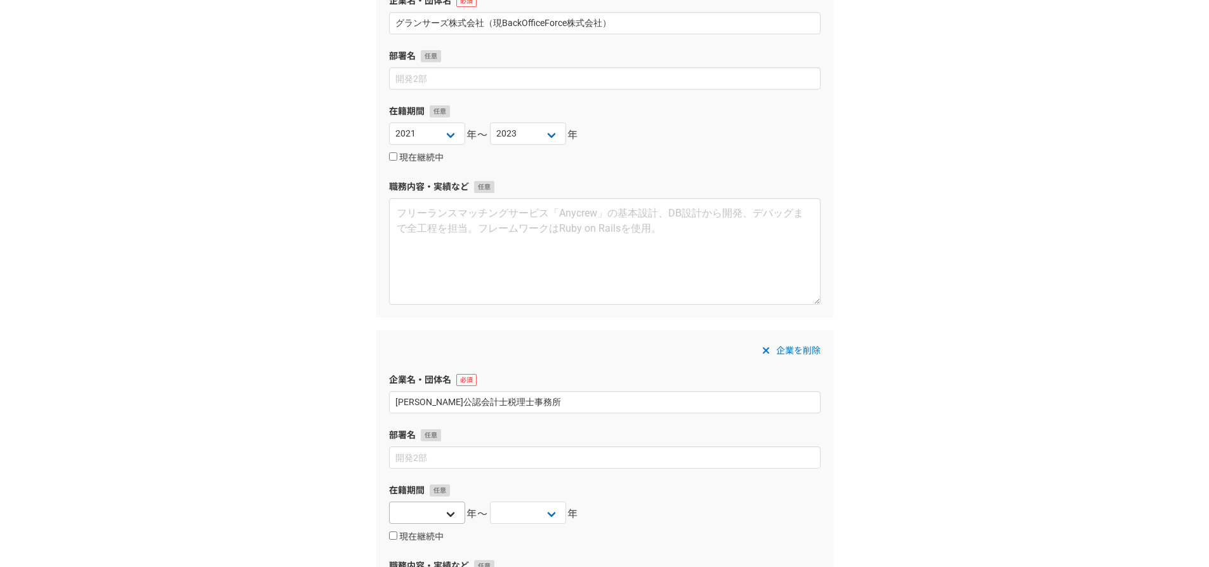
type input "[PERSON_NAME]公認会計士税理士事務所"
click at [436, 511] on select "[DATE] [DATE] [DATE] [DATE] [DATE] [DATE] [DATE] [DATE] [DATE] [DATE] [DATE] [D…" at bounding box center [427, 513] width 76 height 22
select select "2016"
click at [389, 502] on select "[DATE] [DATE] [DATE] [DATE] [DATE] [DATE] [DATE] [DATE] [DATE] [DATE] [DATE] [D…" at bounding box center [427, 513] width 76 height 22
click at [544, 510] on select "[DATE] [DATE] [DATE] [DATE] [DATE] [DATE] [DATE] [DATE] [DATE] [DATE] [DATE] [D…" at bounding box center [528, 513] width 76 height 22
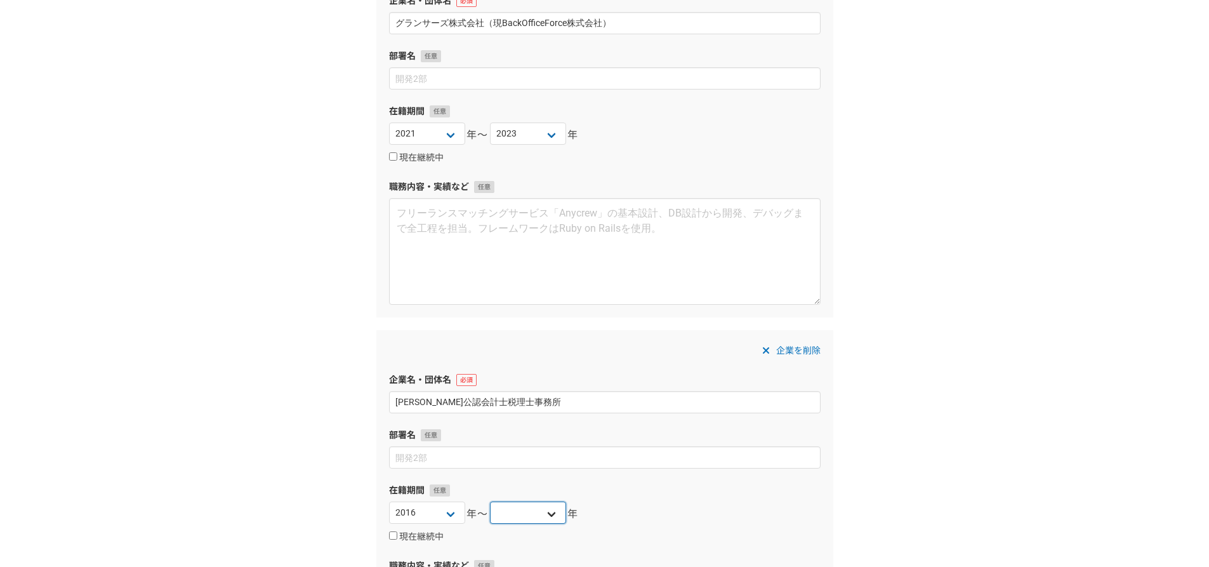
select select "2021"
click at [490, 502] on select "[DATE] [DATE] [DATE] [DATE] [DATE] [DATE] [DATE] [DATE] [DATE] [DATE] [DATE] [D…" at bounding box center [528, 513] width 76 height 22
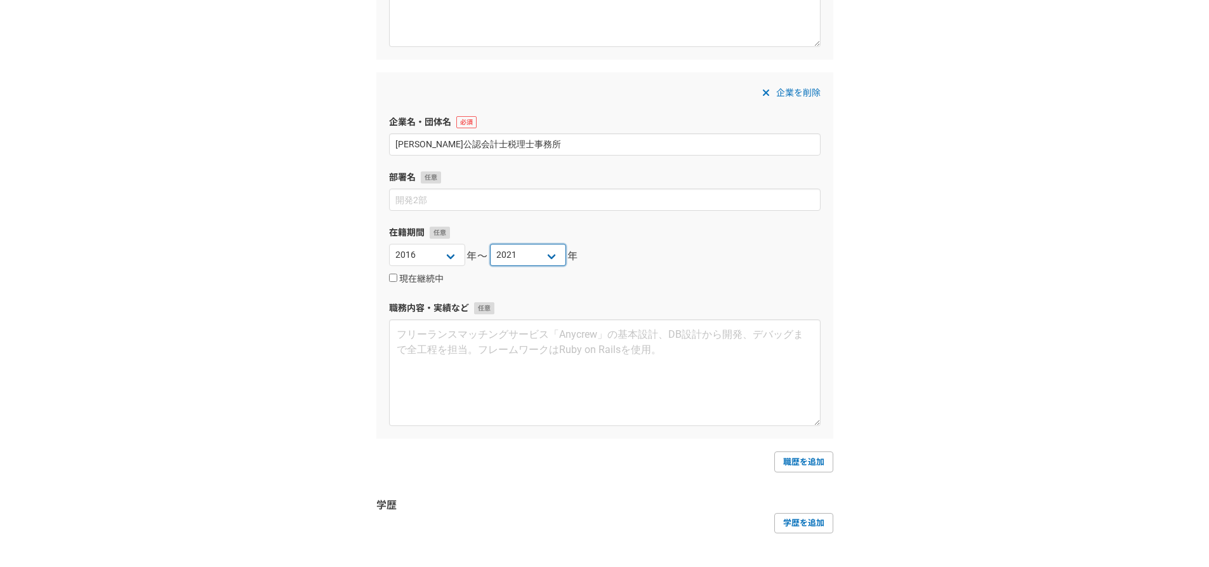
scroll to position [1651, 0]
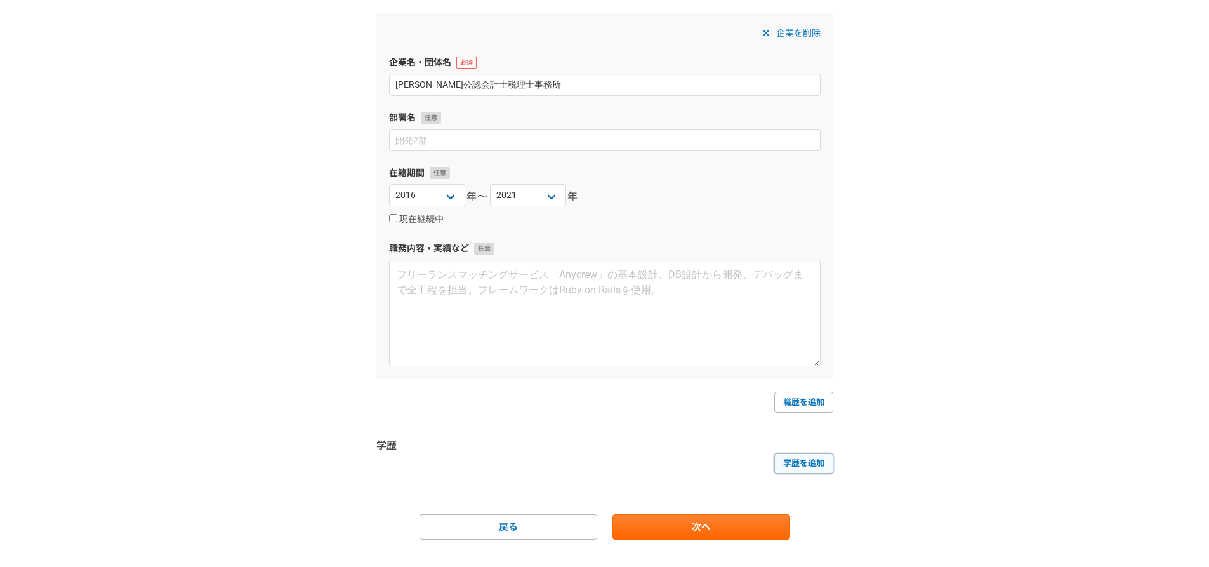
click at [808, 458] on link "学歴を追加" at bounding box center [804, 463] width 59 height 20
select select
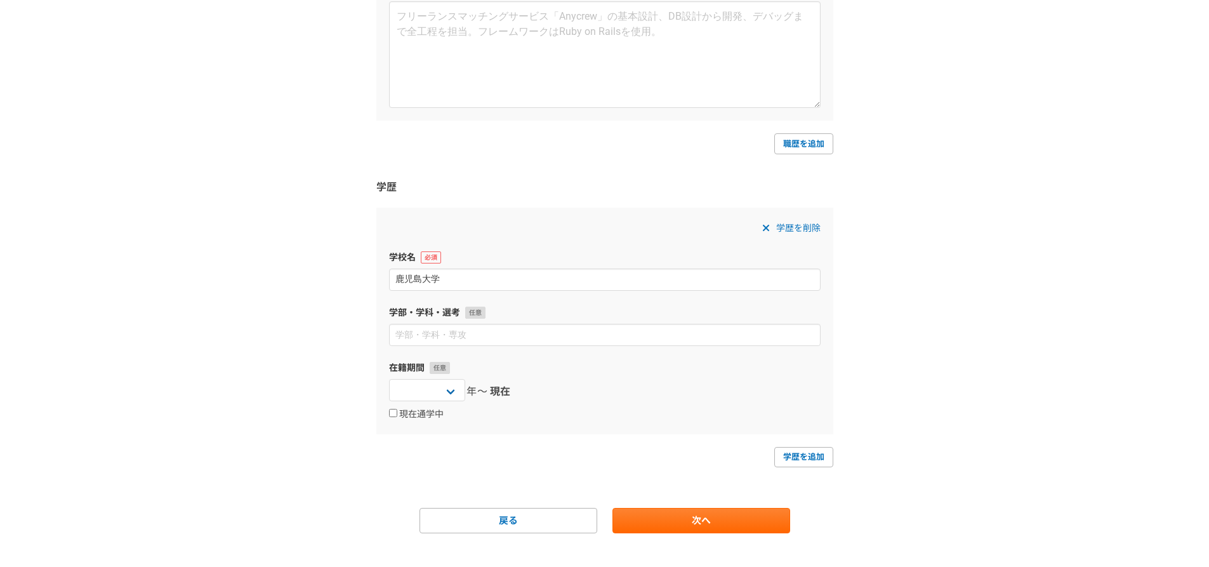
scroll to position [1926, 0]
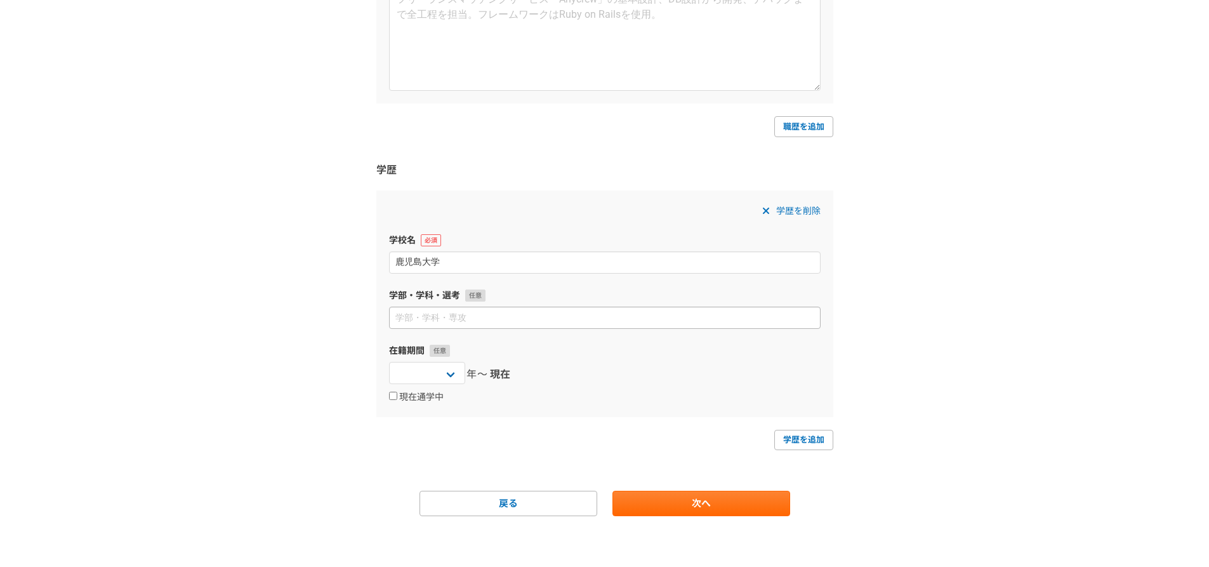
type input "鹿児島大学"
click at [443, 322] on input at bounding box center [605, 318] width 432 height 22
click at [440, 376] on select "[DATE] [DATE] [DATE] [DATE] [DATE] [DATE] [DATE] [DATE] [DATE] [DATE] [DATE] [D…" at bounding box center [427, 373] width 76 height 22
click at [516, 369] on div "[DATE] [DATE] [DATE] [DATE] [DATE] [DATE] [DATE] [DATE] [DATE] [DATE] [DATE] [D…" at bounding box center [605, 374] width 432 height 25
click at [800, 211] on span "学歴を削除" at bounding box center [798, 210] width 44 height 15
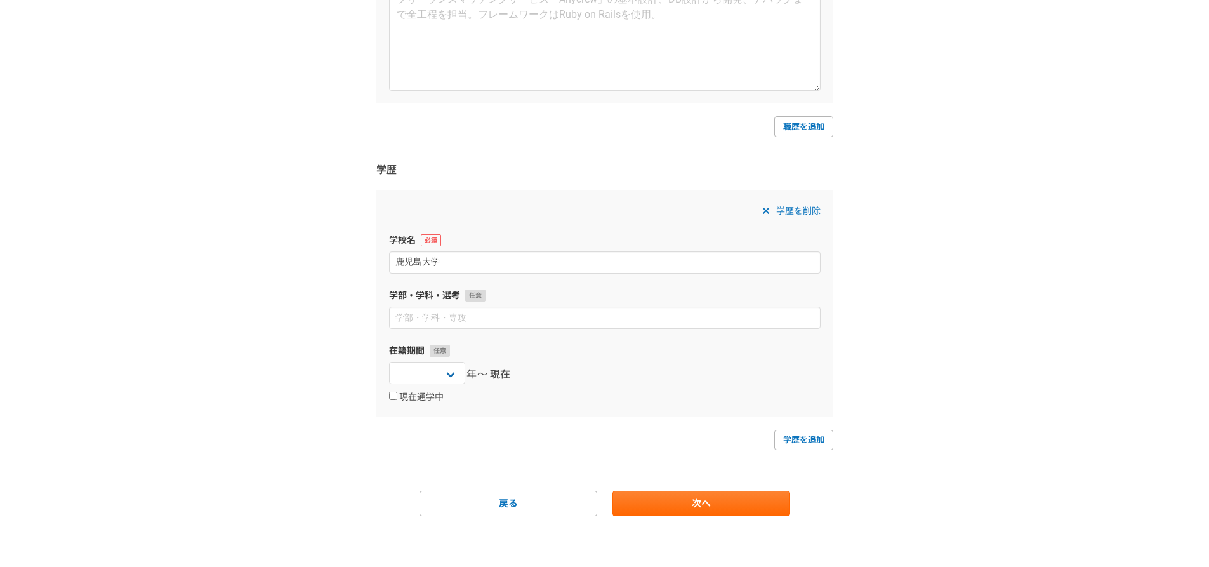
scroll to position [1674, 0]
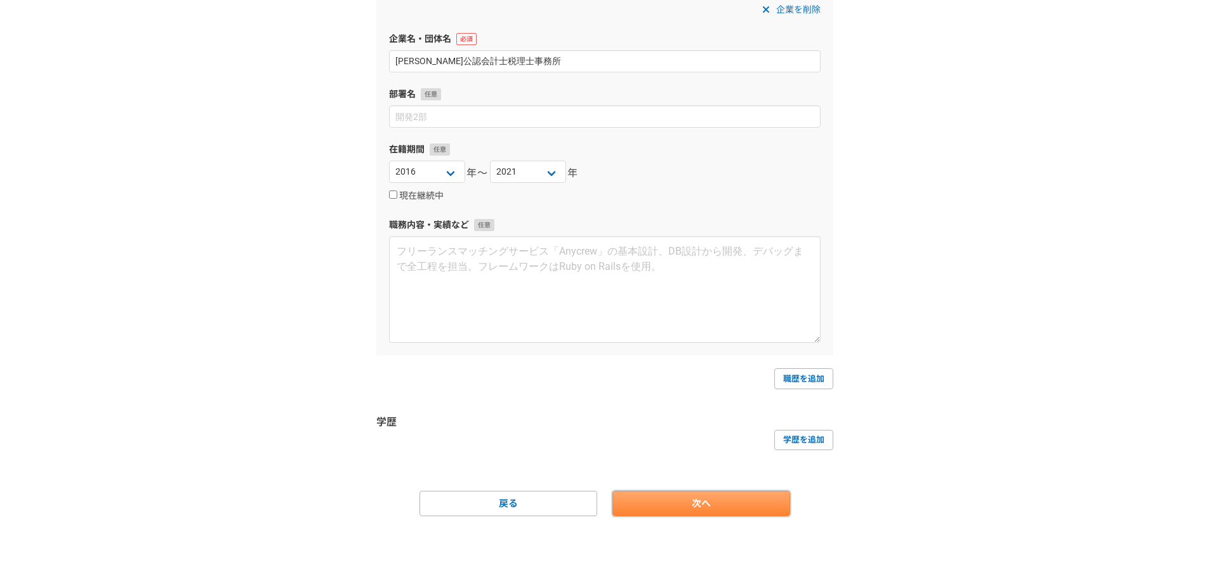
click at [723, 500] on link "次へ" at bounding box center [702, 503] width 178 height 25
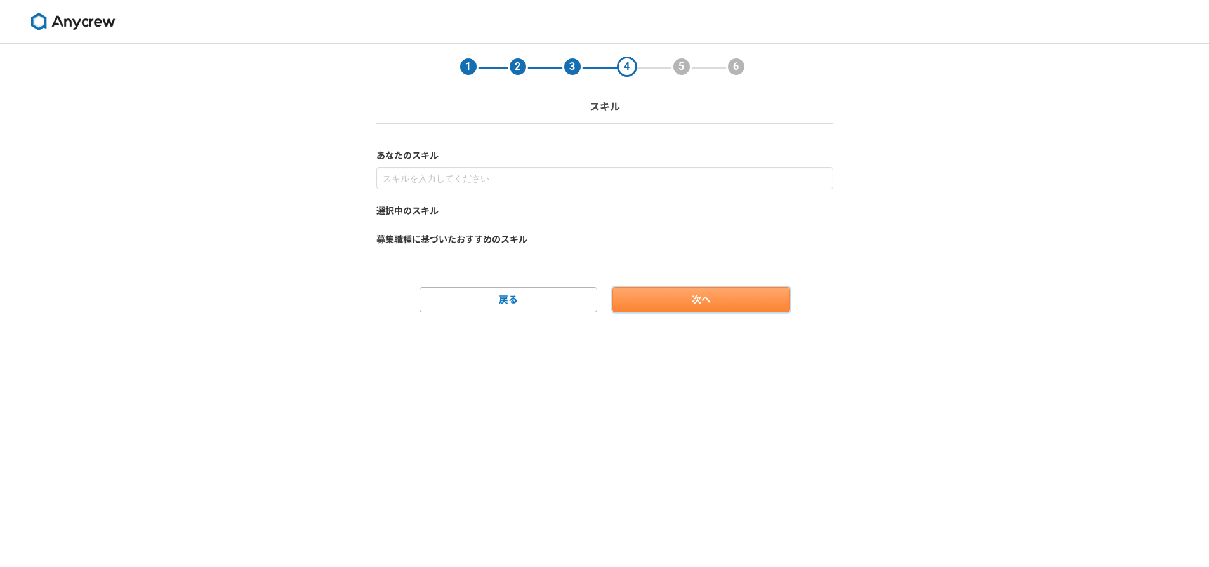
scroll to position [0, 0]
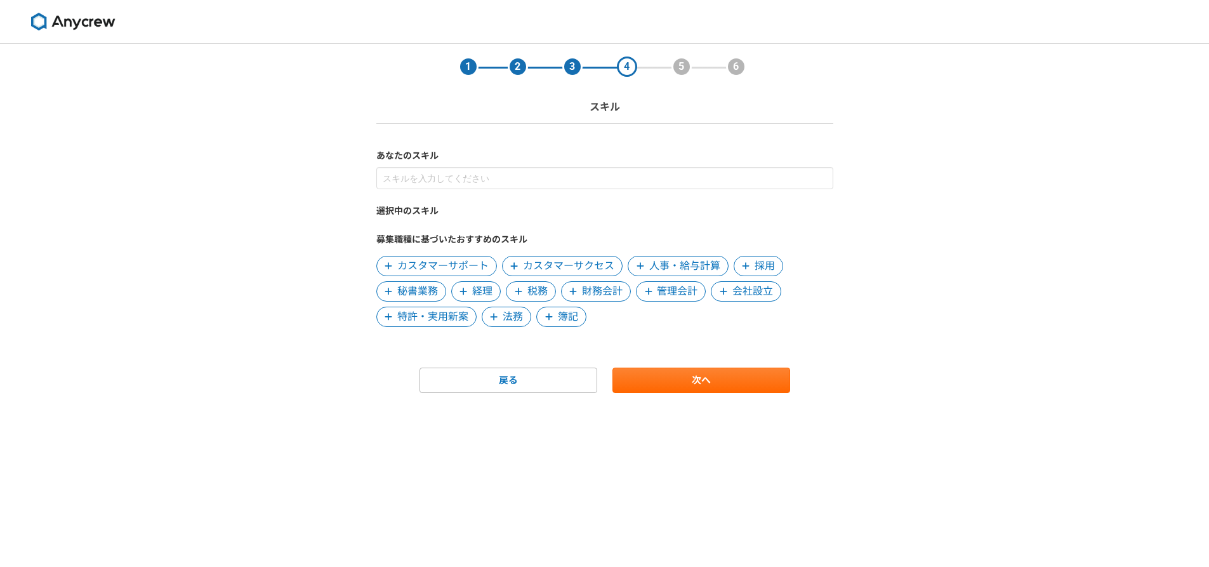
click at [580, 296] on span at bounding box center [573, 291] width 15 height 15
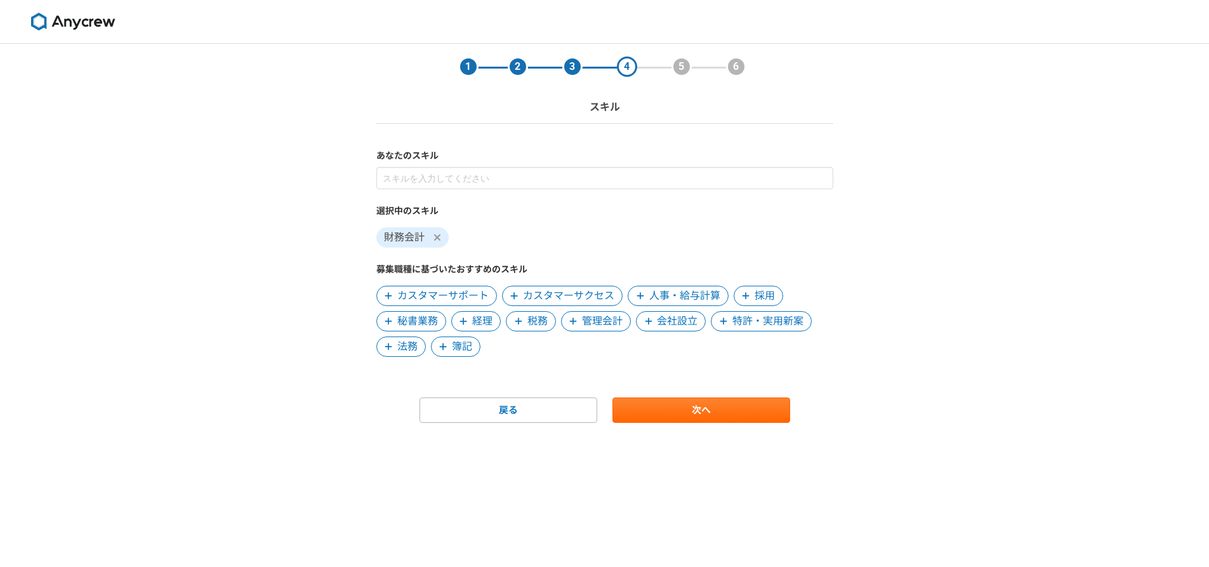
click at [434, 239] on icon at bounding box center [438, 237] width 8 height 10
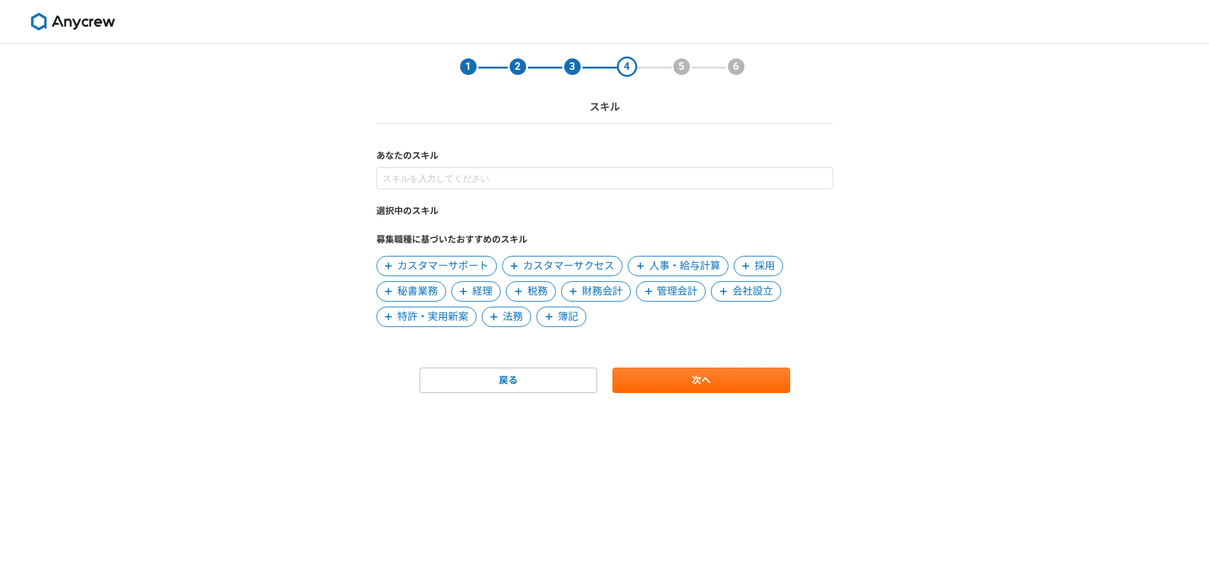
click at [462, 290] on icon at bounding box center [464, 291] width 8 height 9
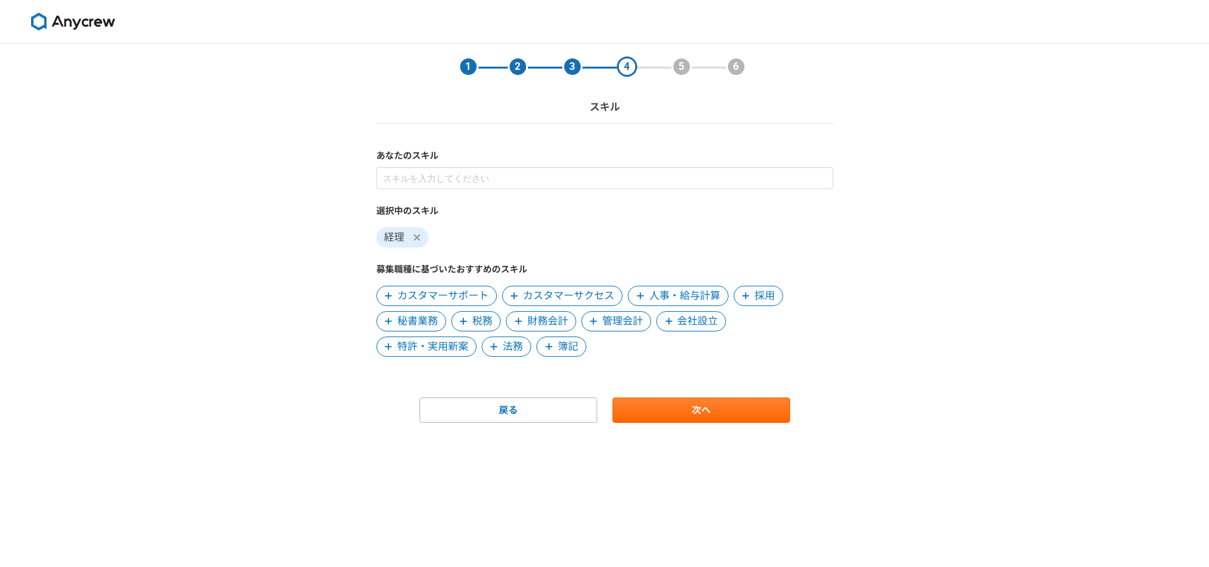
click at [475, 321] on span "税務" at bounding box center [482, 321] width 20 height 15
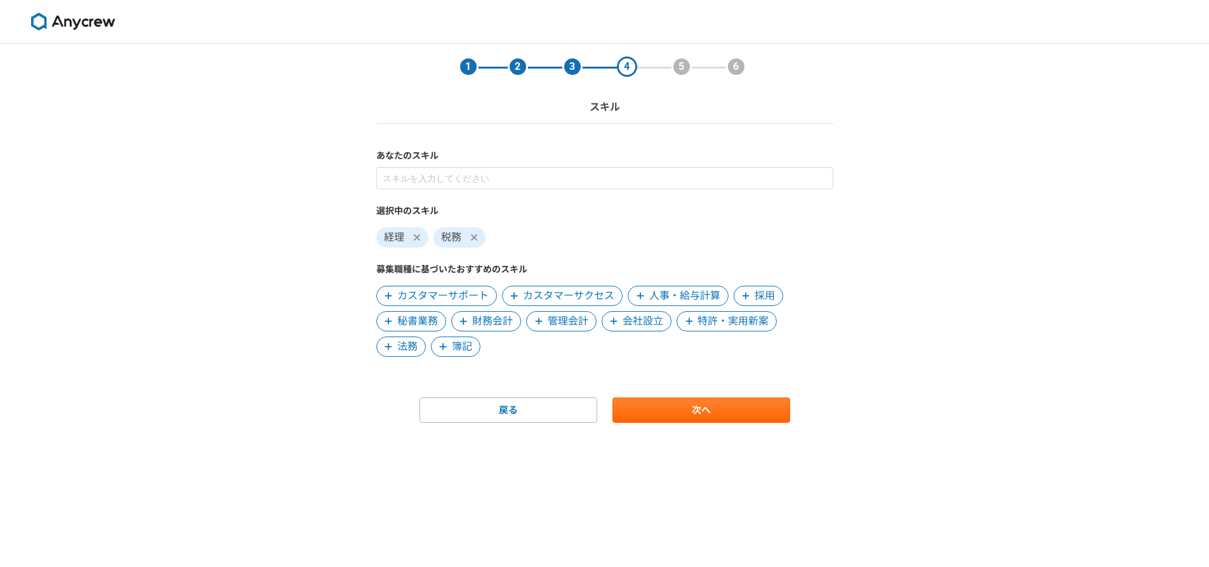
click at [399, 323] on span "秘書業務" at bounding box center [417, 321] width 41 height 15
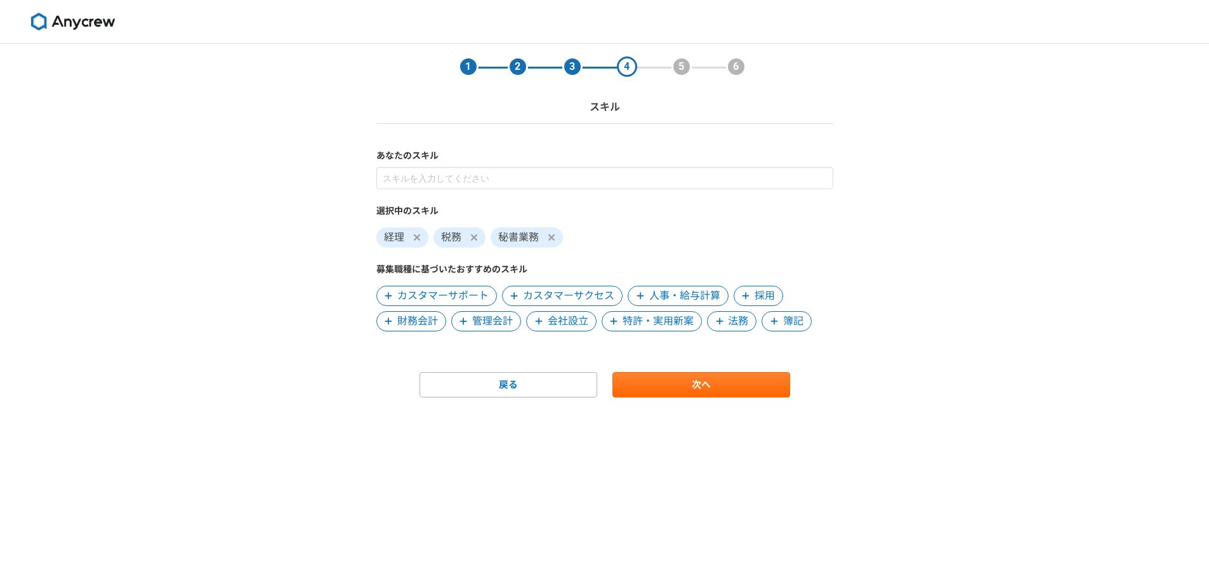
click at [802, 323] on span "簿記" at bounding box center [793, 321] width 20 height 15
click at [502, 317] on span "管理会計" at bounding box center [492, 321] width 41 height 15
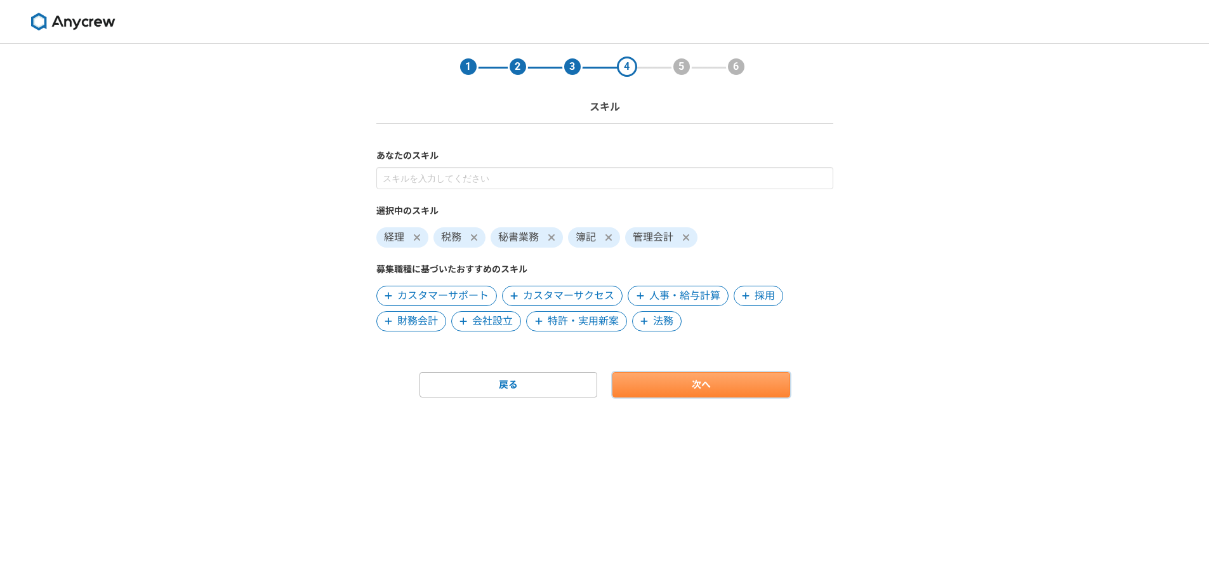
click at [681, 385] on link "次へ" at bounding box center [702, 384] width 178 height 25
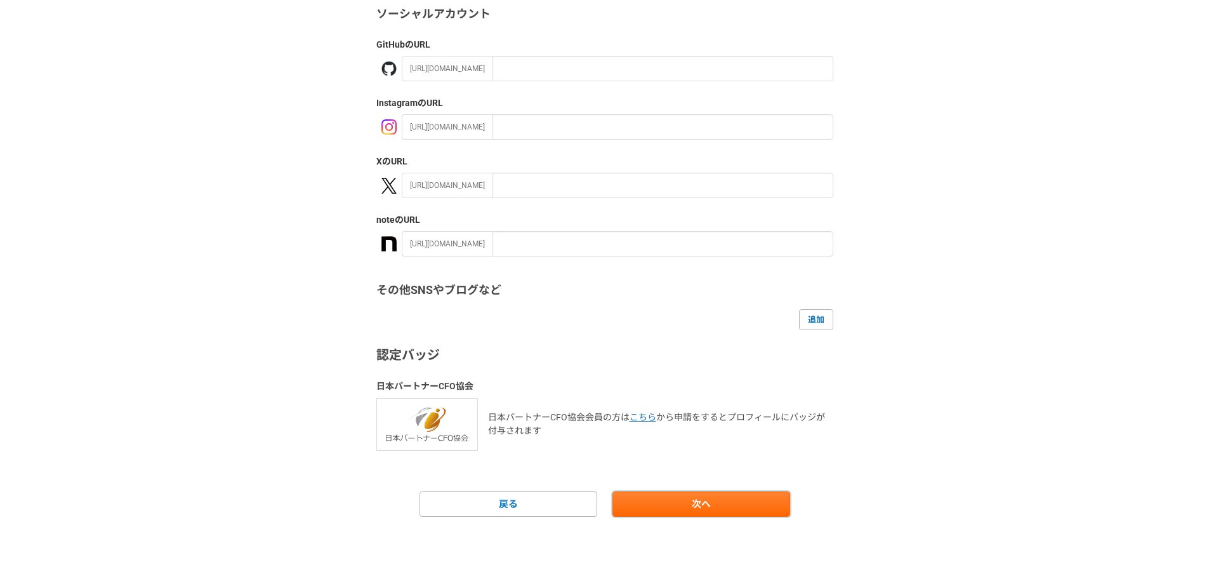
scroll to position [131, 0]
click at [714, 503] on link "次へ" at bounding box center [702, 503] width 178 height 25
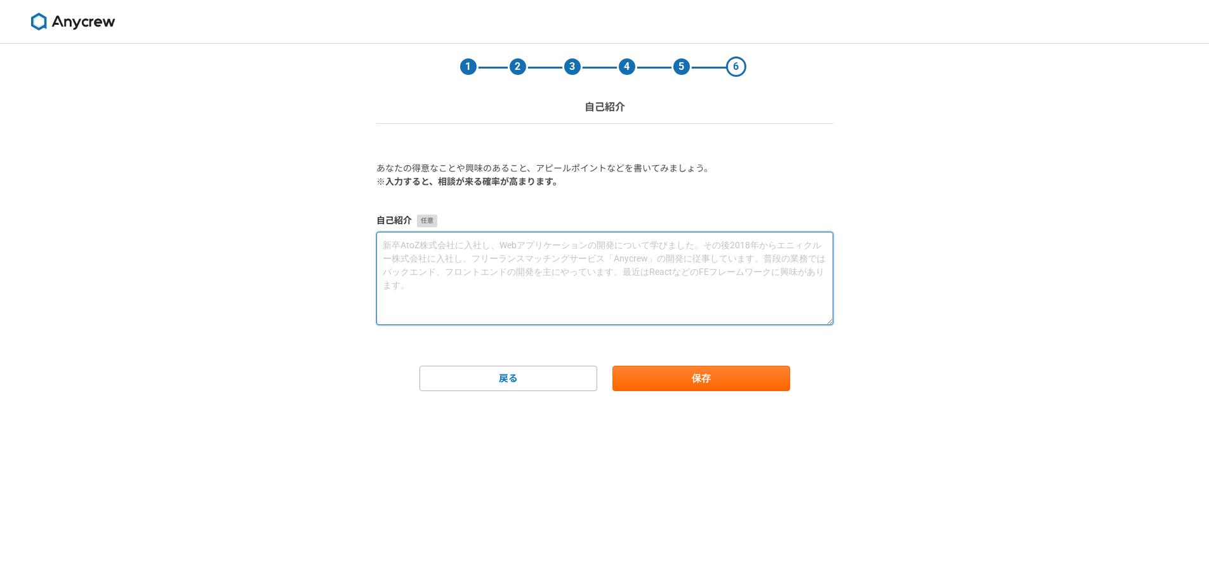
click at [489, 242] on textarea at bounding box center [604, 278] width 457 height 93
type textarea "ｚ"
click at [476, 262] on textarea "税理士事務所、BPO事業会社、事業会社の管理部において、経理を中心にバックオフィスにおける様々なスキルが身に付きました。" at bounding box center [604, 278] width 457 height 93
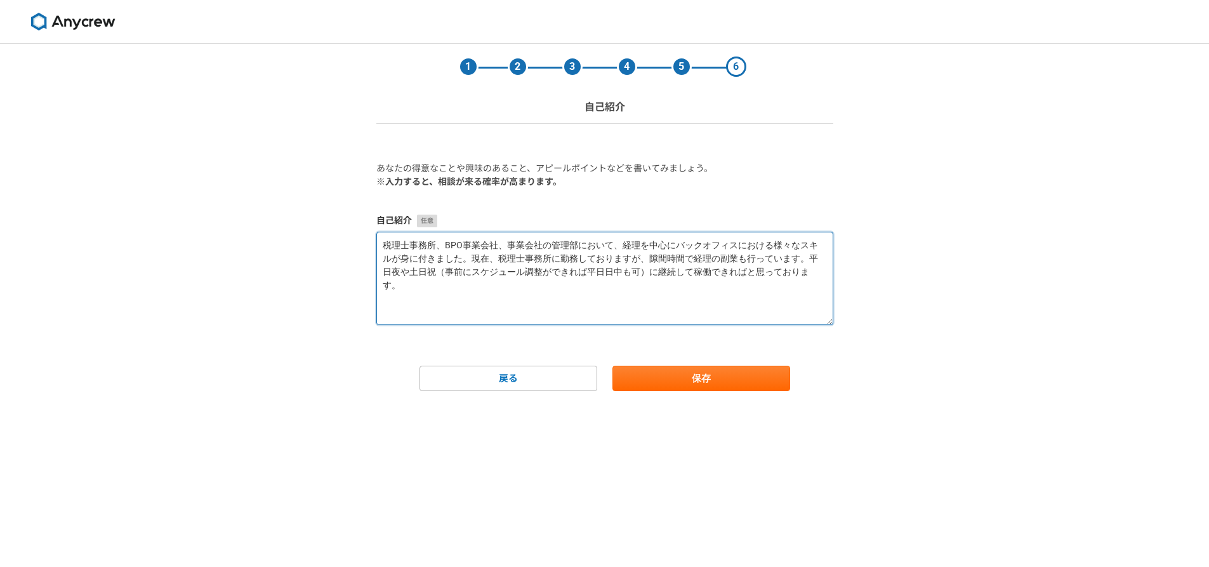
click at [632, 276] on textarea "税理士事務所、BPO事業会社、事業会社の管理部において、経理を中心にバックオフィスにおける様々なスキルが身に付きました。現在、税理士事務所に勤務しておりますが…" at bounding box center [604, 278] width 457 height 93
click at [618, 273] on textarea "税理士事務所、BPO事業会社、事業会社の管理部において、経理を中心にバックオフィスにおける様々なスキルが身に付きました。現在、税理士事務所に勤務しておりますが…" at bounding box center [604, 278] width 457 height 93
type textarea "税理士事務所、BPO事業会社、事業会社の管理部において、経理を中心にバックオフィスにおける様々なスキルが身に付きました。現在、税理士事務所に勤務しておりますが…"
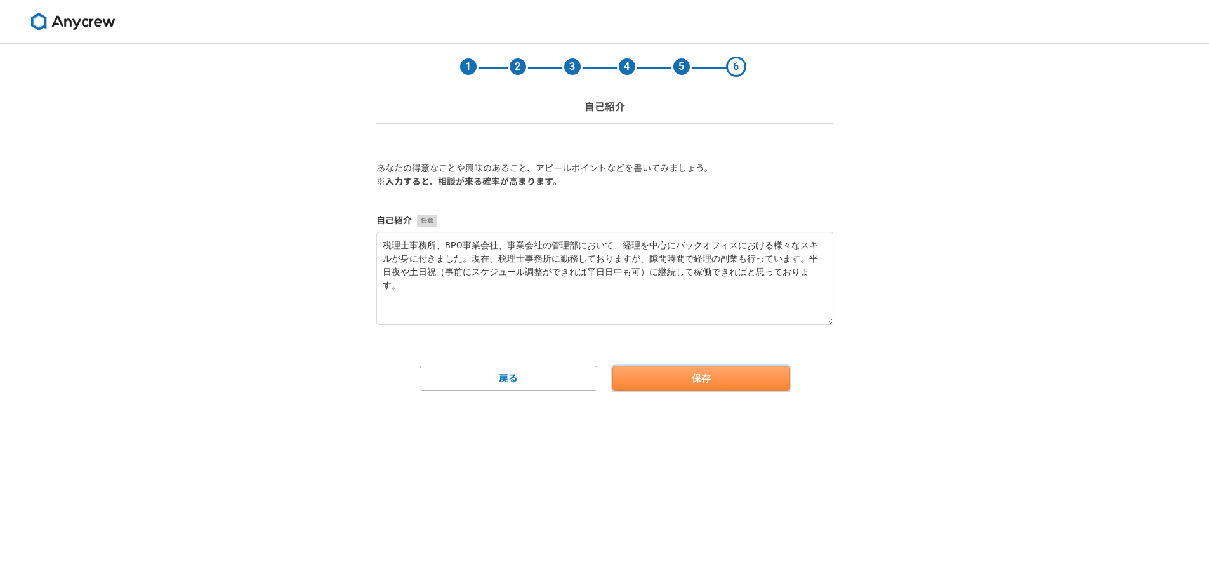
click at [743, 377] on button "保存" at bounding box center [702, 378] width 178 height 25
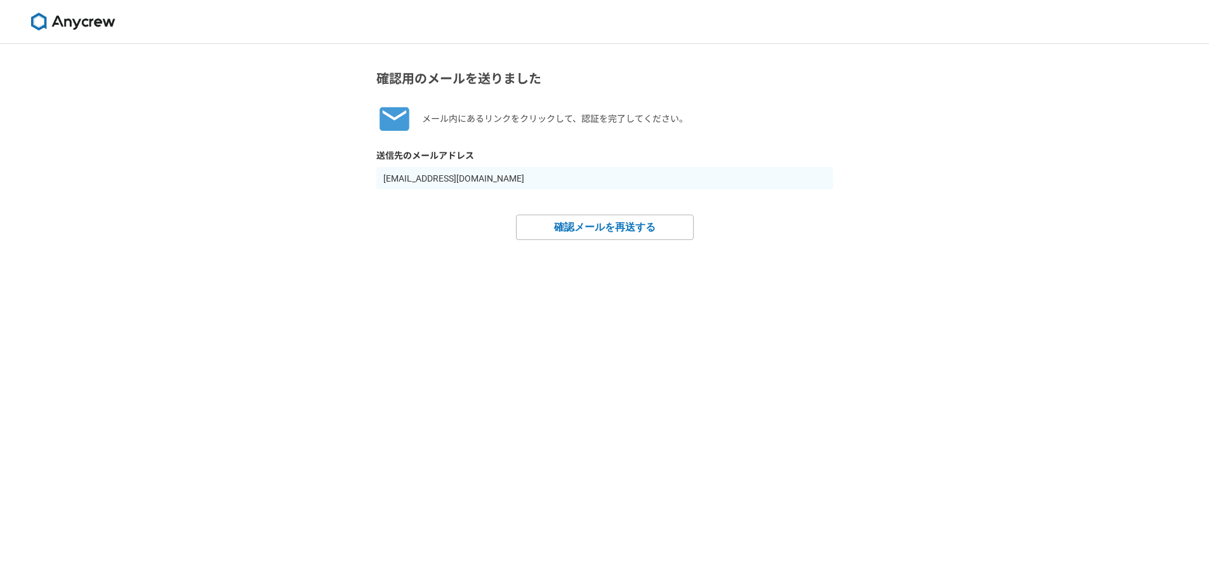
click at [618, 277] on div "確認用のメールを送りました メール内にあるリンクをクリックして、認証を完了してください。 送信先のメールアドレス [EMAIL_ADDRESS][DOMAIN…" at bounding box center [604, 305] width 1209 height 523
